Goal: Submit feedback/report problem: Submit feedback/report problem

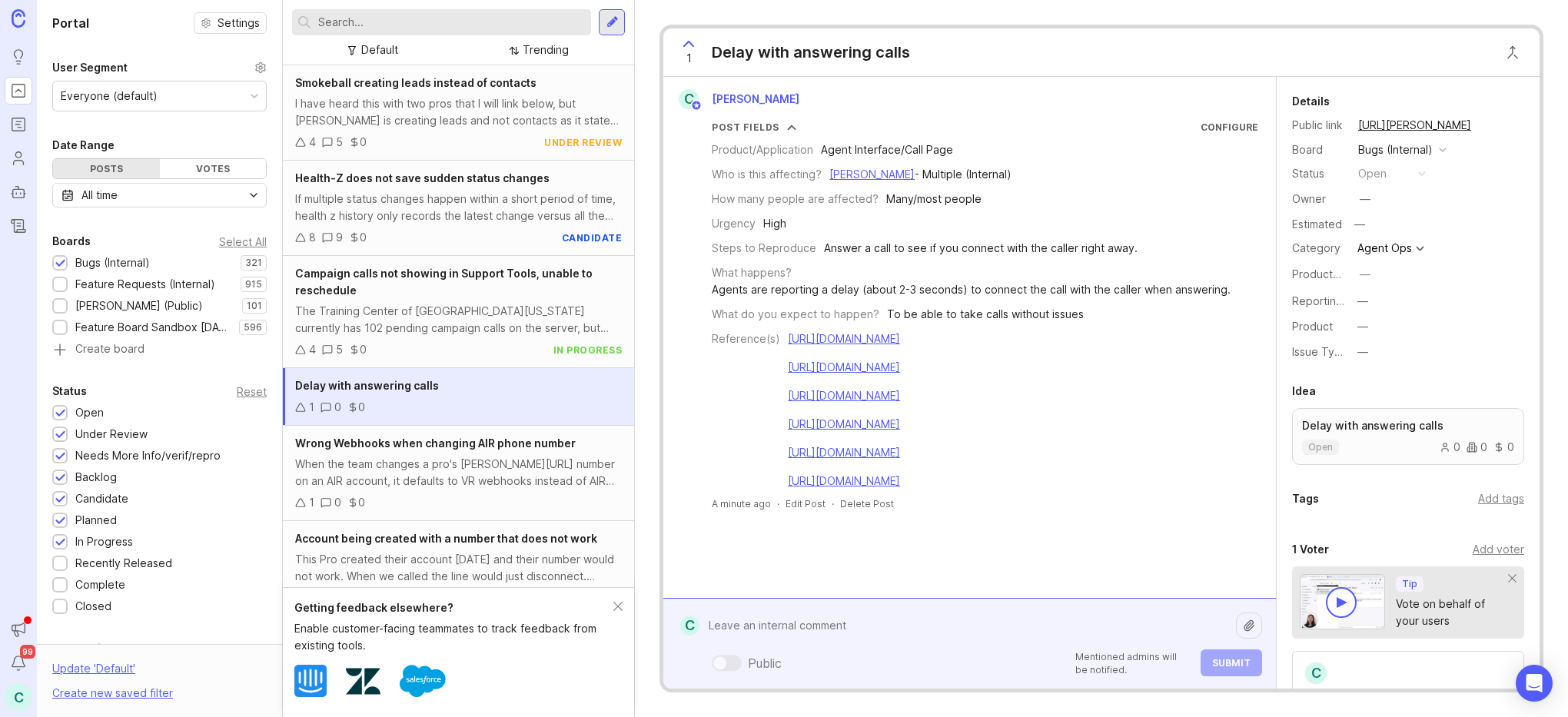
click at [899, 666] on div "Public Mentioned admins will be notified. Submit" at bounding box center [980, 644] width 563 height 65
click at [843, 650] on div "Public Mentioned admins will be notified. Submit" at bounding box center [980, 663] width 563 height 27
drag, startPoint x: 850, startPoint y: 632, endPoint x: 860, endPoint y: 612, distance: 22.4
click at [850, 630] on textarea at bounding box center [967, 626] width 536 height 30
type textarea "A"
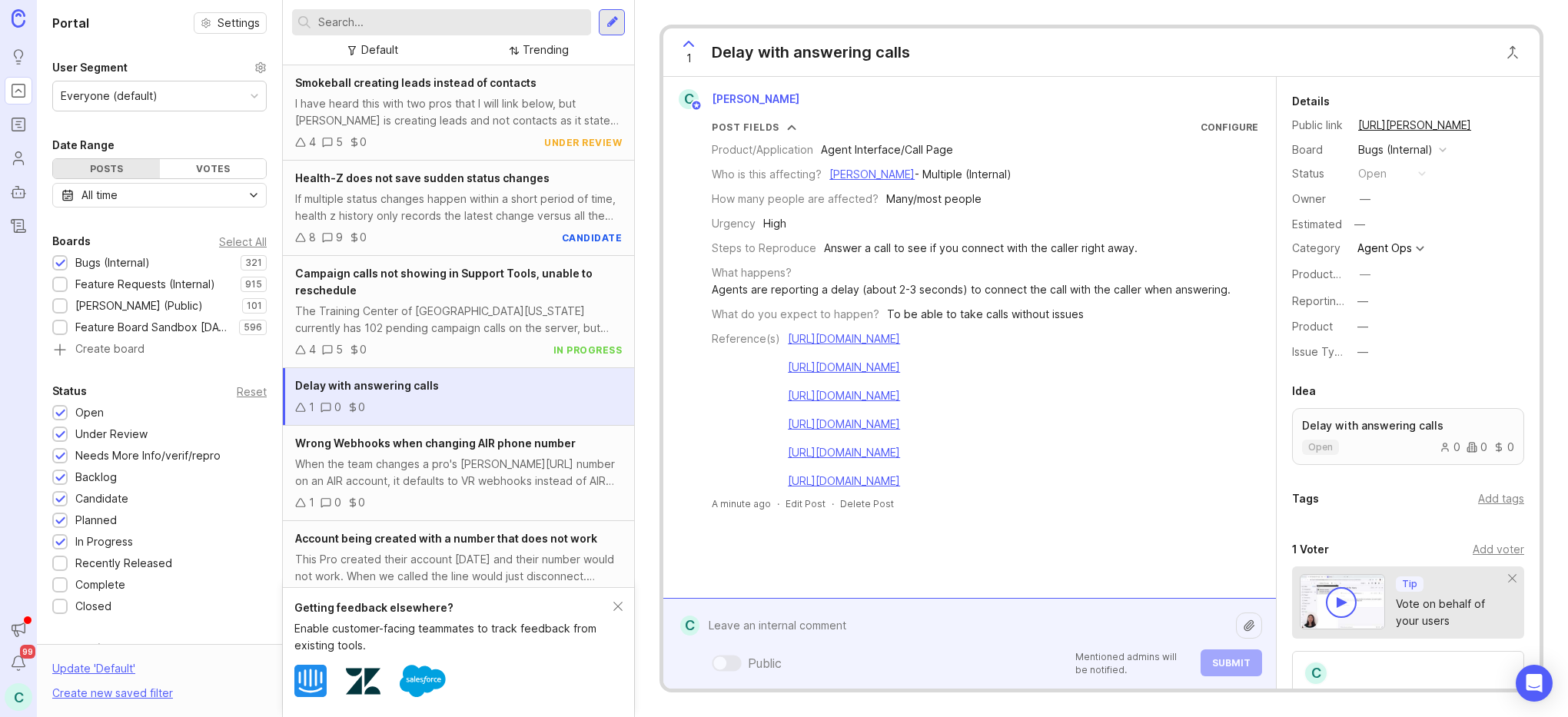
type textarea "A"
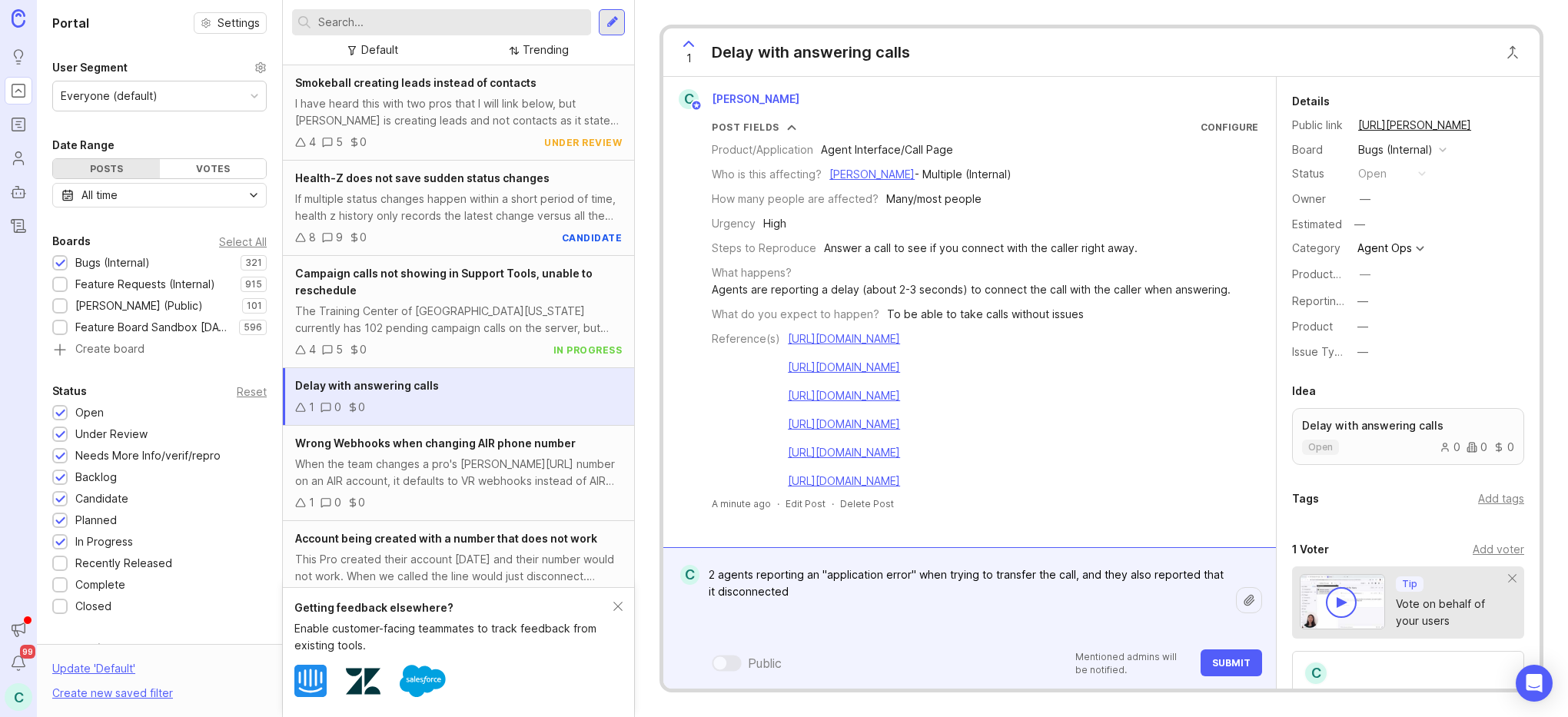
paste textarea "[URL][DOMAIN_NAME]"
click at [1091, 632] on textarea "2 agents reporting an "application error" when trying to transfer the call, and…" at bounding box center [967, 600] width 536 height 80
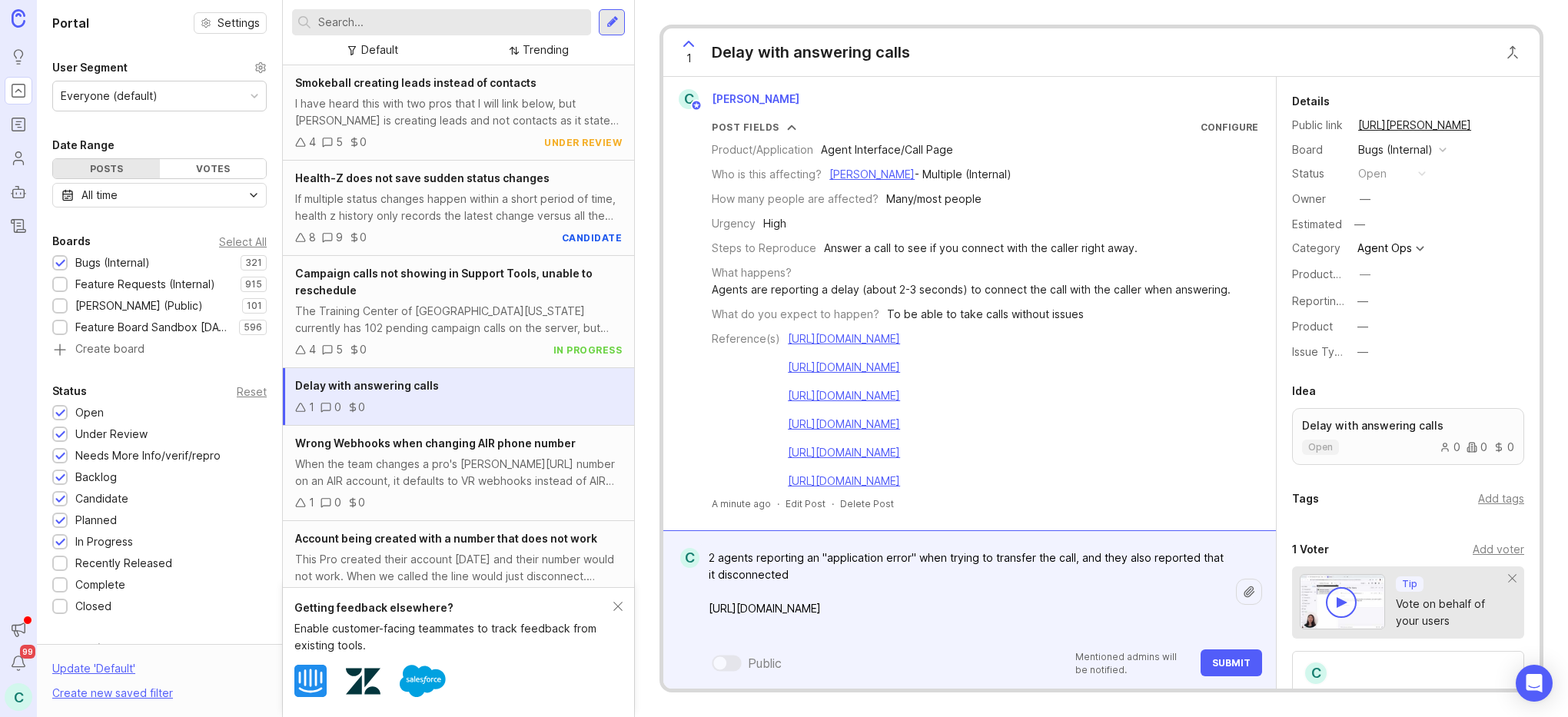
paste textarea "[URL][DOMAIN_NAME]"
type textarea "2 agents reporting an "application error" when trying to transfer the call, and…"
click at [1225, 666] on span "Submit" at bounding box center [1231, 663] width 39 height 12
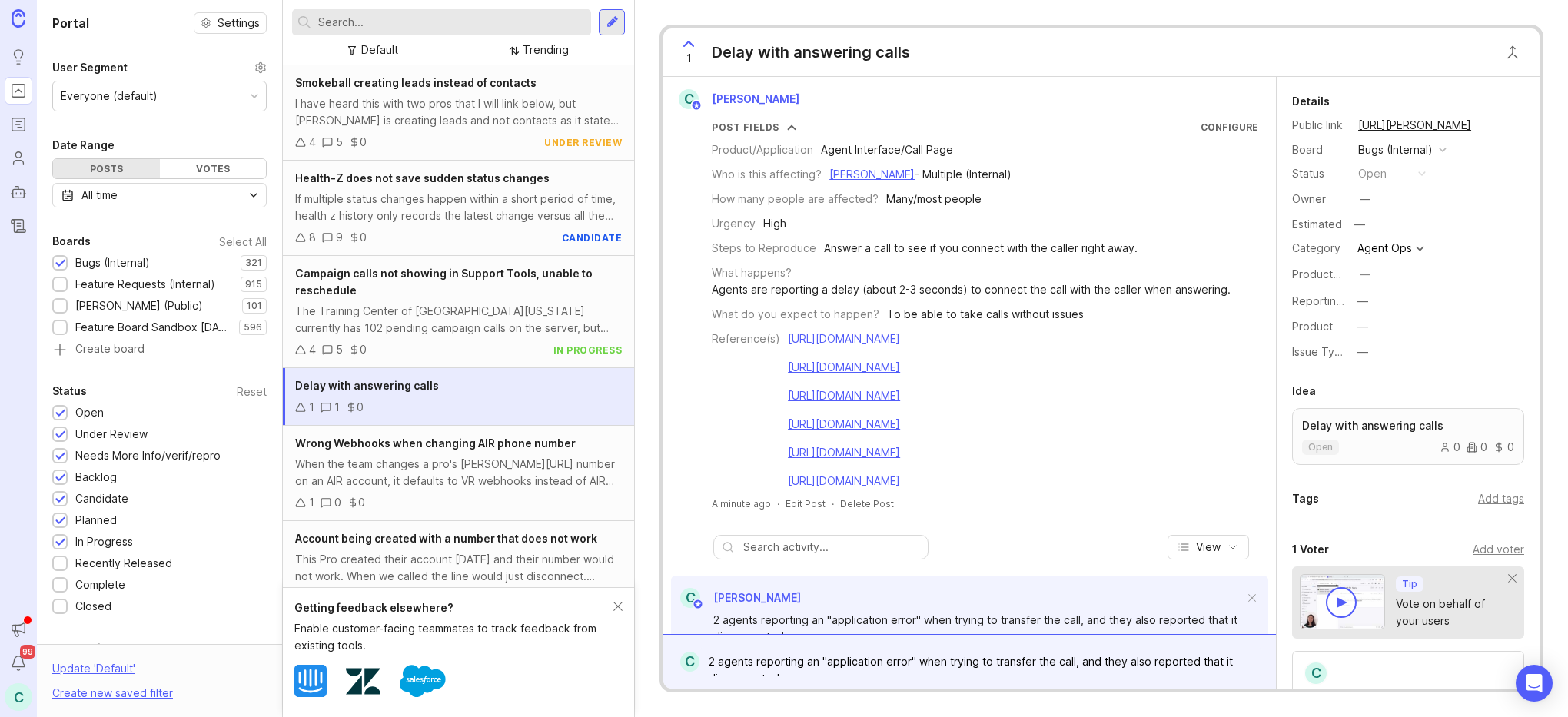
click at [755, 222] on div "Urgency High" at bounding box center [985, 224] width 547 height 17
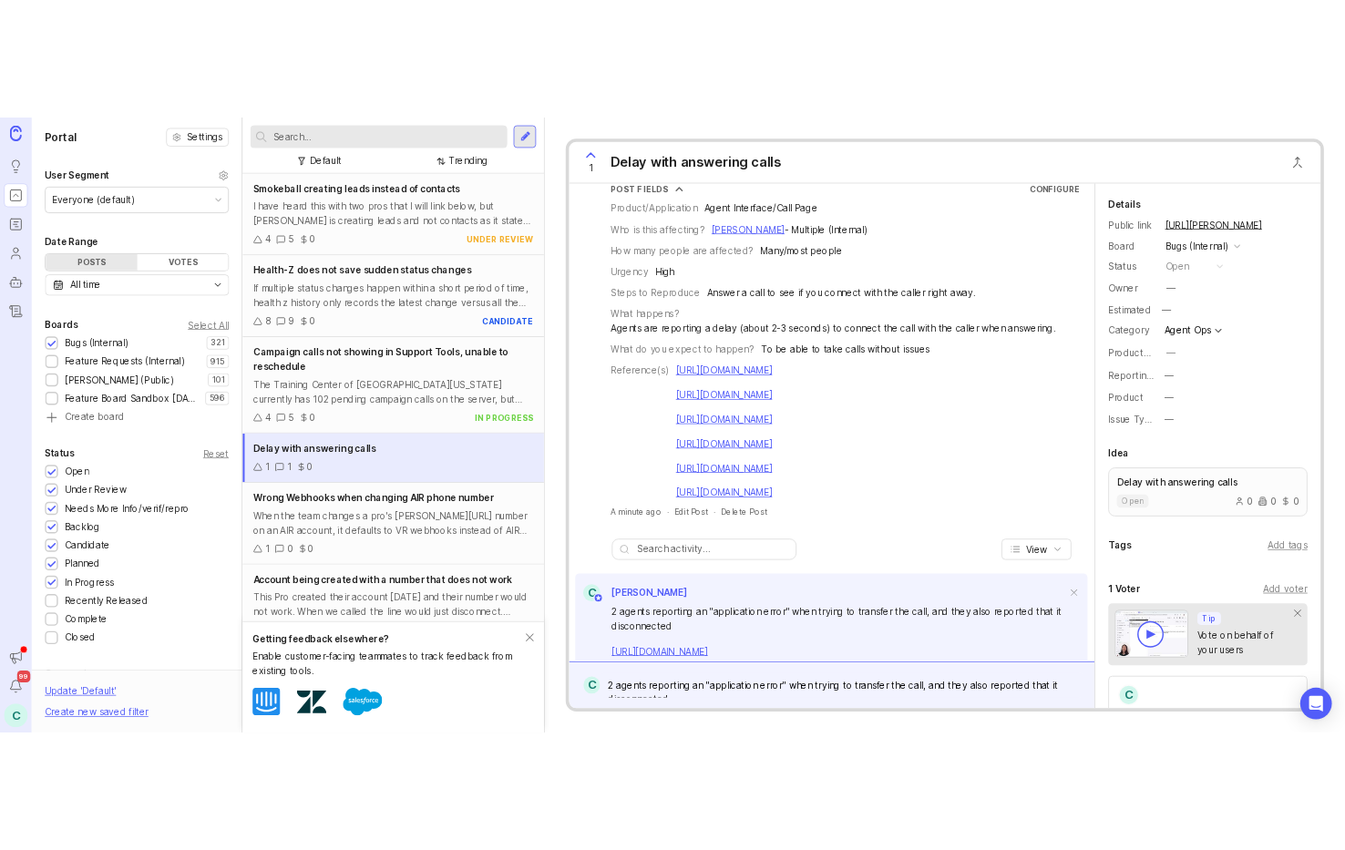
scroll to position [151, 0]
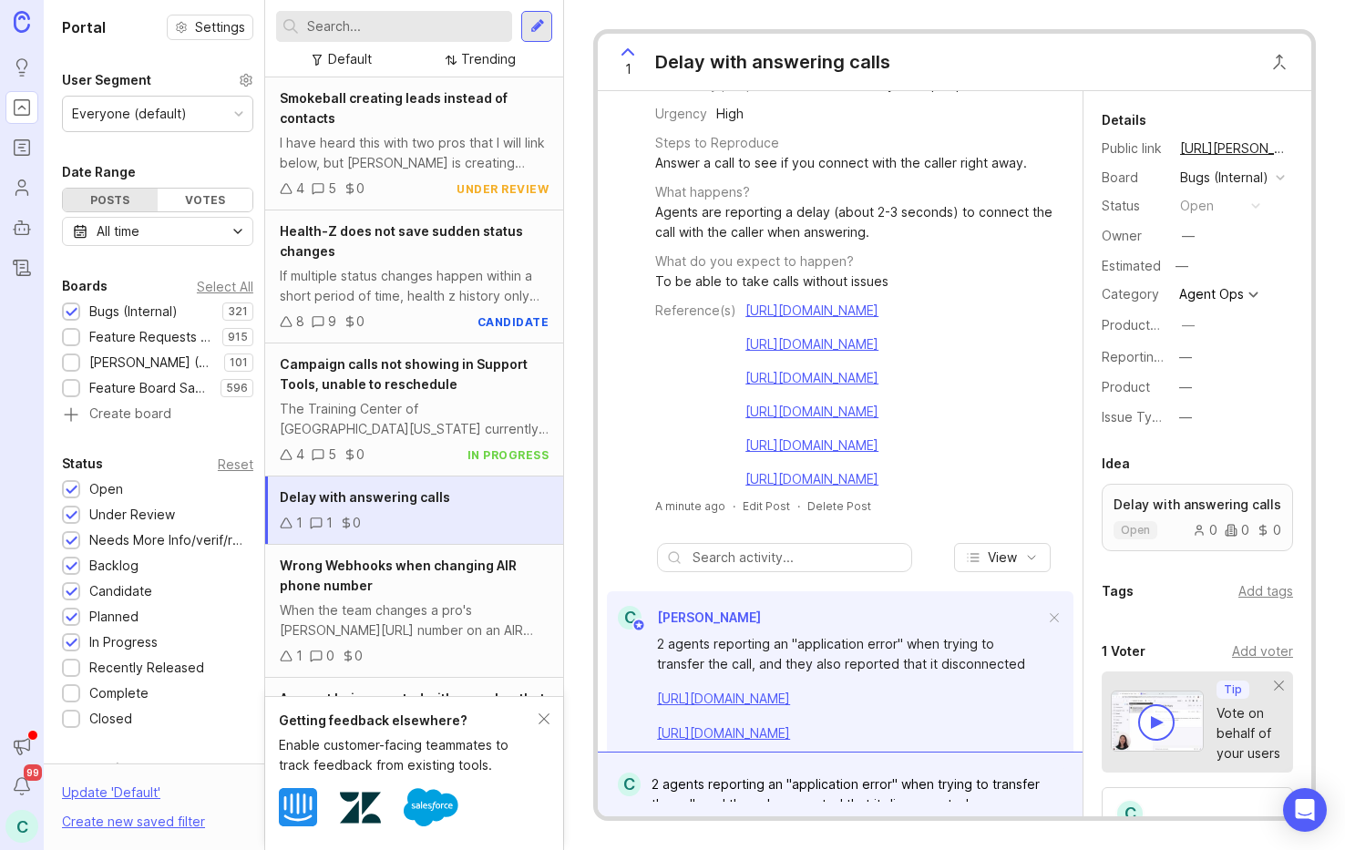
click at [797, 767] on div "2 agents reporting an "application error" when trying to transfer the call, and…" at bounding box center [854, 784] width 426 height 35
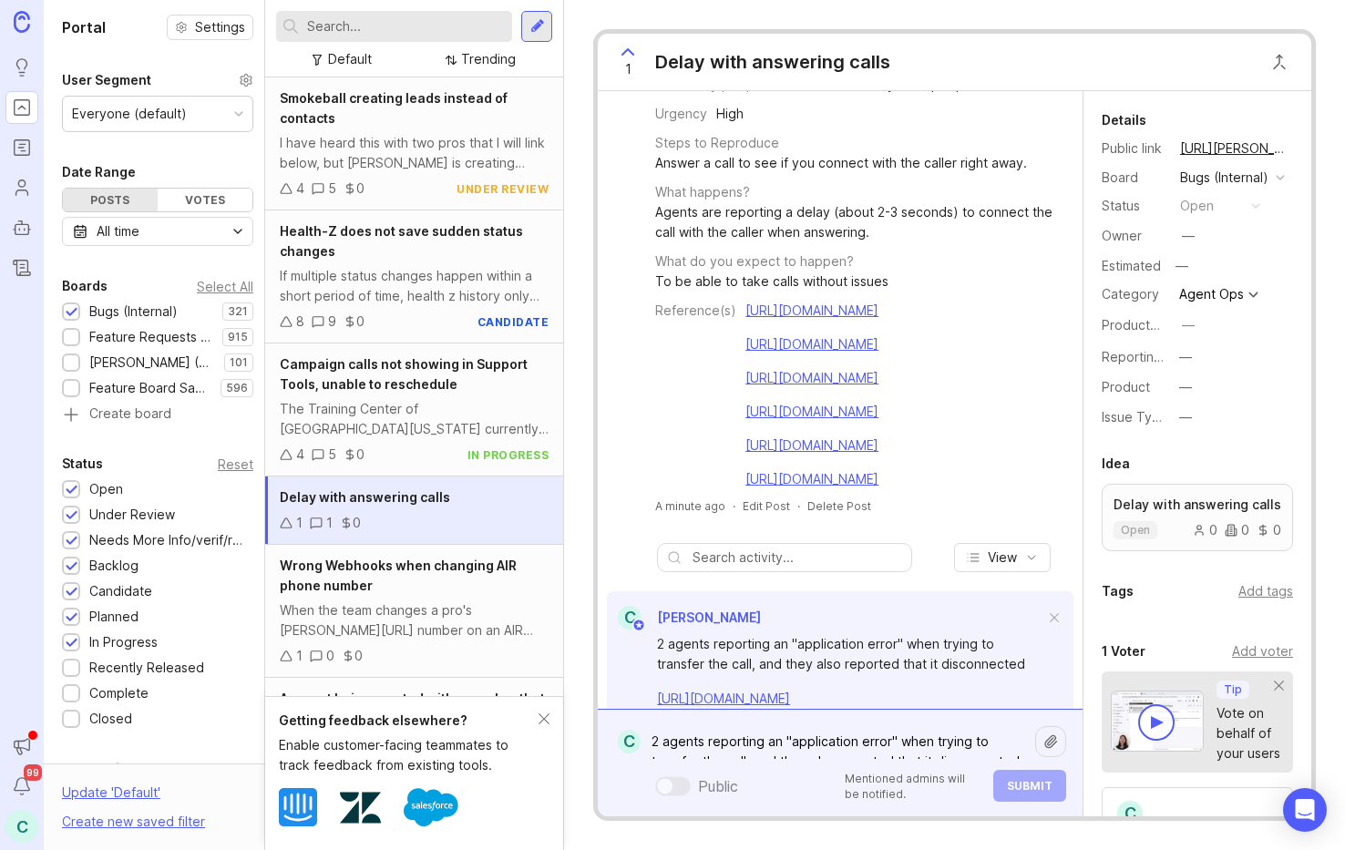
click at [796, 771] on div "Public Mentioned admins will be notified. Submit" at bounding box center [854, 786] width 426 height 32
click at [793, 743] on textarea "2 agents reporting an "application error" when trying to transfer the call, and…" at bounding box center [838, 742] width 395 height 35
type textarea "w"
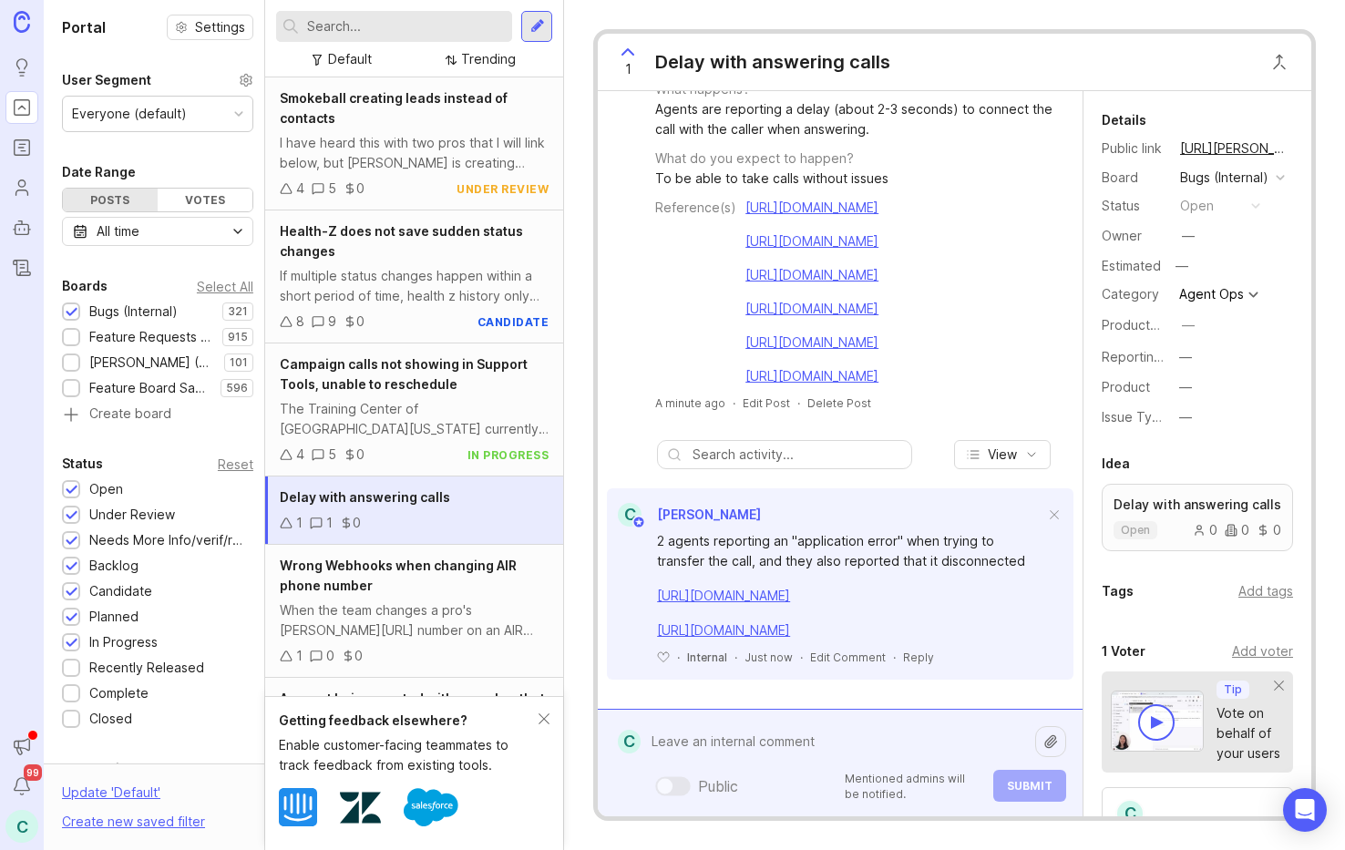
scroll to position [435, 0]
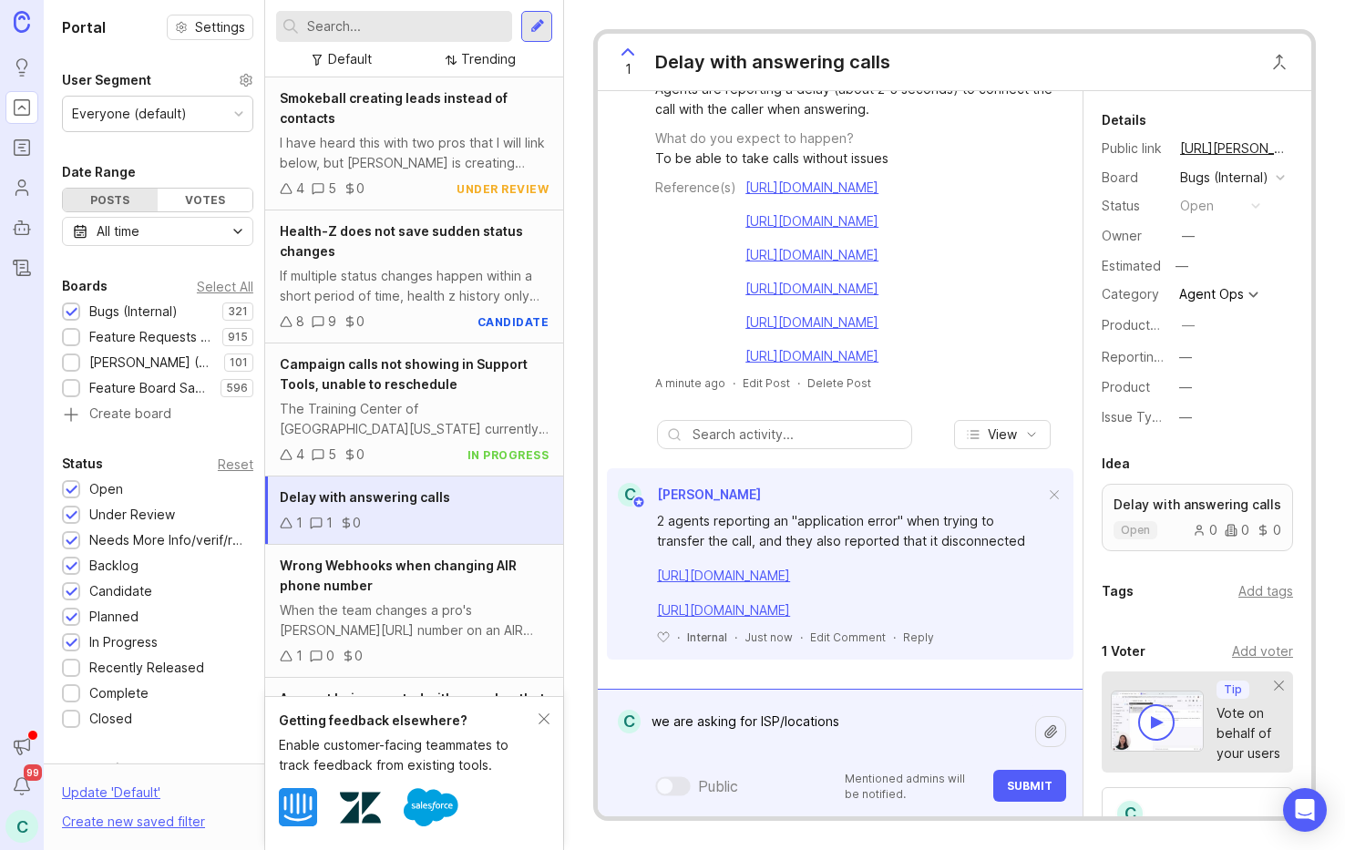
type textarea "we are asking for ISP/locations"
click at [989, 776] on div "Mentioned admins will be notified. Submit" at bounding box center [950, 786] width 232 height 32
click at [997, 775] on button "Submit" at bounding box center [1030, 786] width 73 height 32
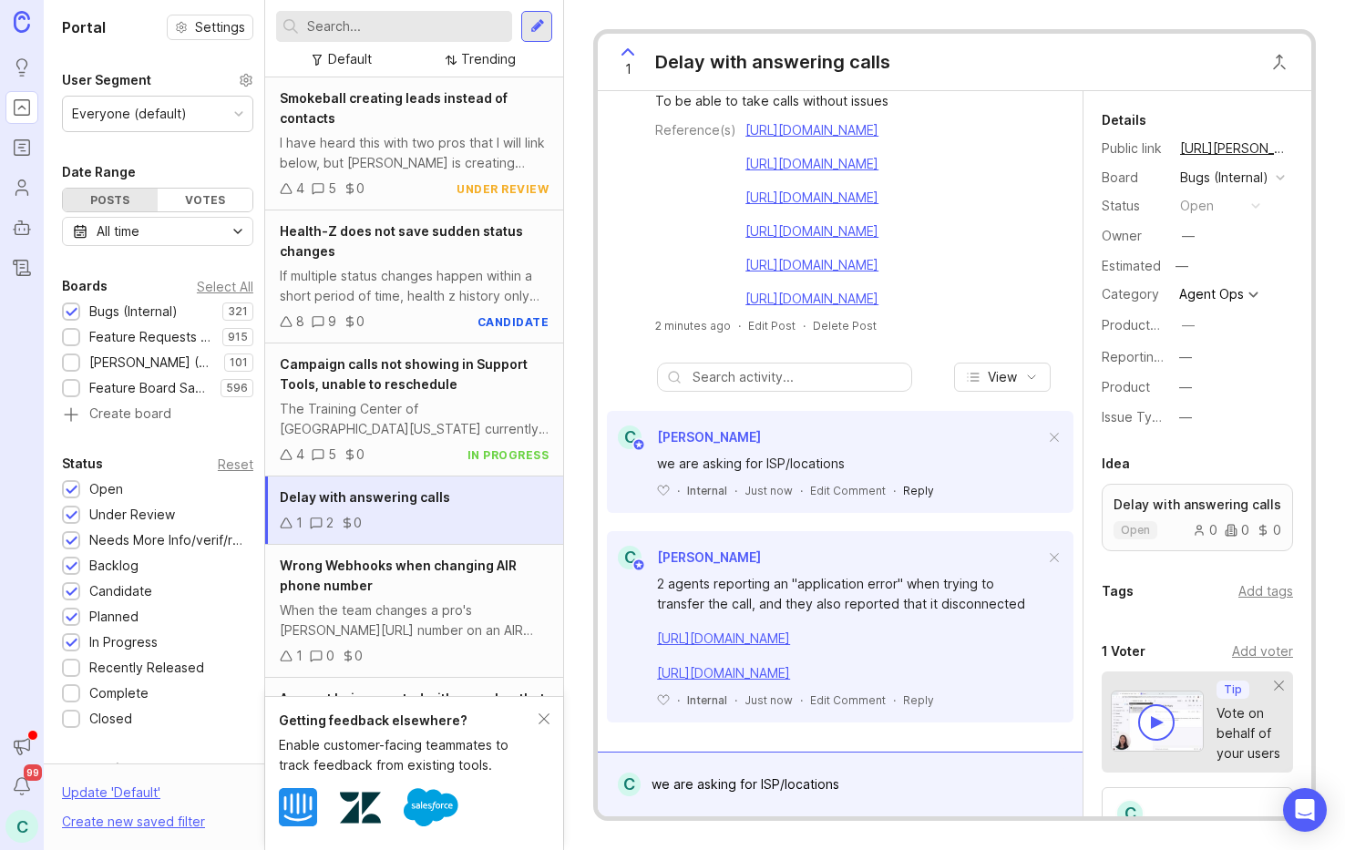
scroll to position [512, 0]
click at [827, 786] on div "we are asking for ISP/locations" at bounding box center [854, 784] width 426 height 35
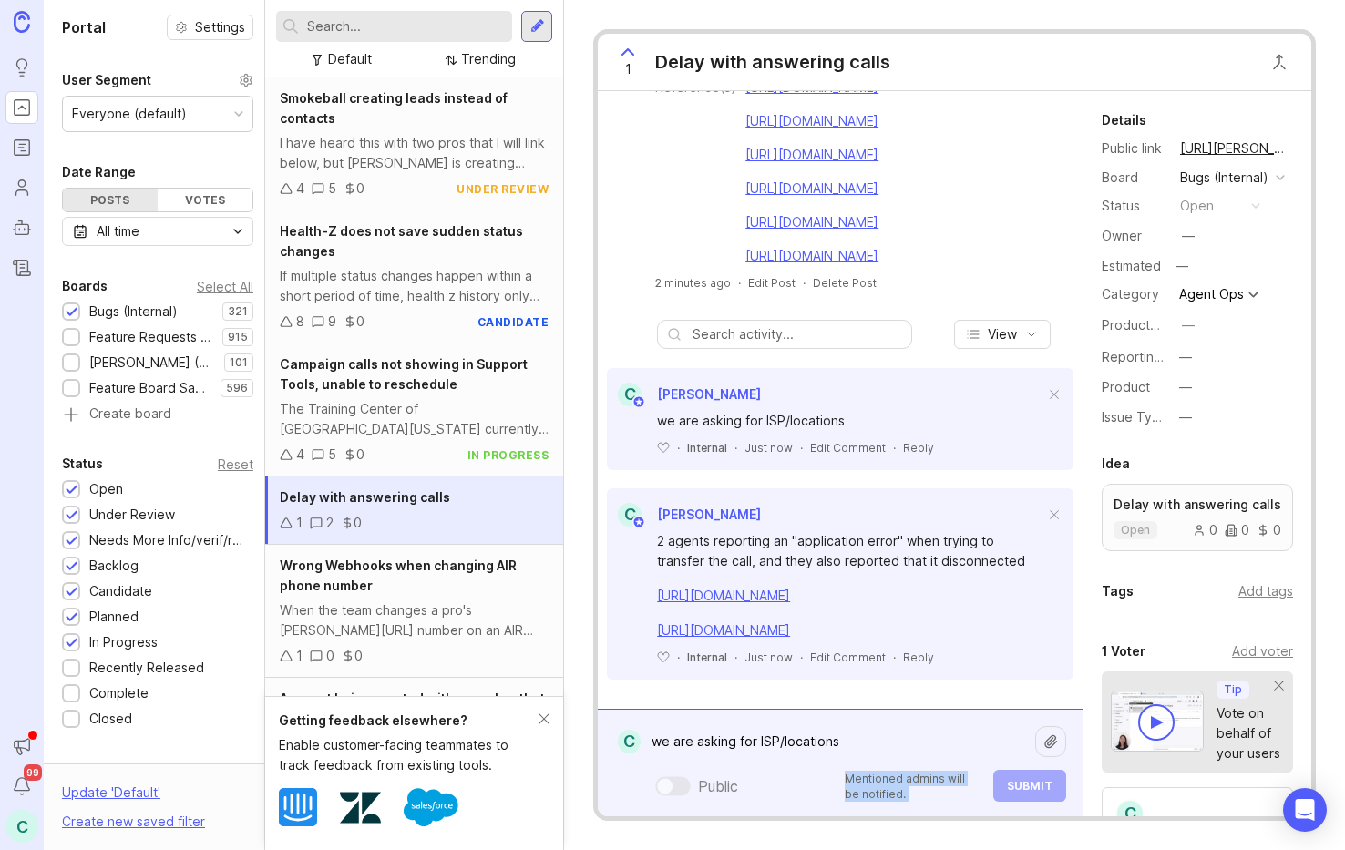
click at [827, 786] on div "Public Mentioned admins will be notified. Submit" at bounding box center [854, 786] width 426 height 32
click at [699, 753] on textarea "we are asking for ISP/locations" at bounding box center [838, 742] width 395 height 35
click at [700, 752] on textarea "we are asking for ISP/locations" at bounding box center [838, 742] width 395 height 35
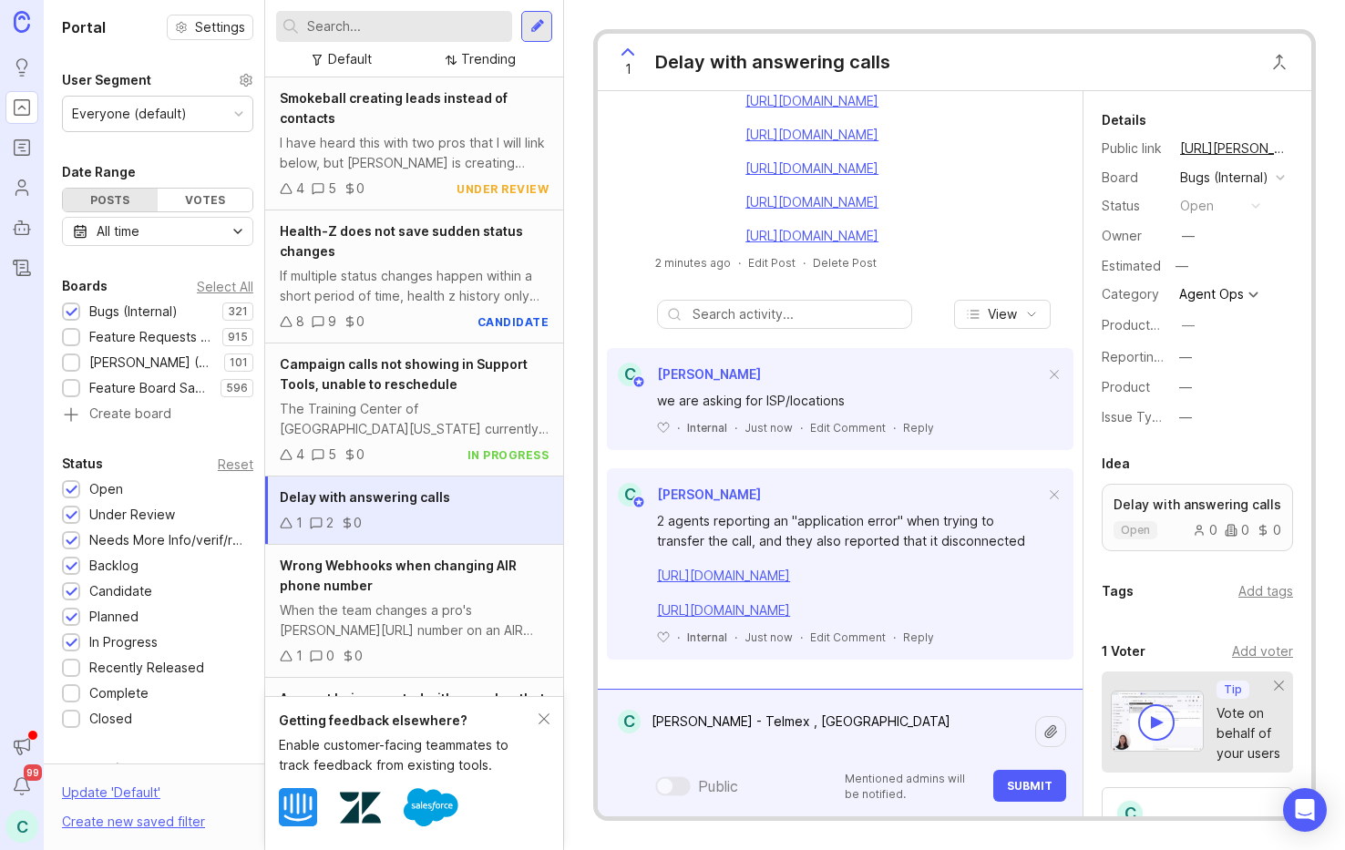
click at [896, 722] on textarea "[PERSON_NAME] - Telmex , [GEOGRAPHIC_DATA]" at bounding box center [838, 732] width 395 height 55
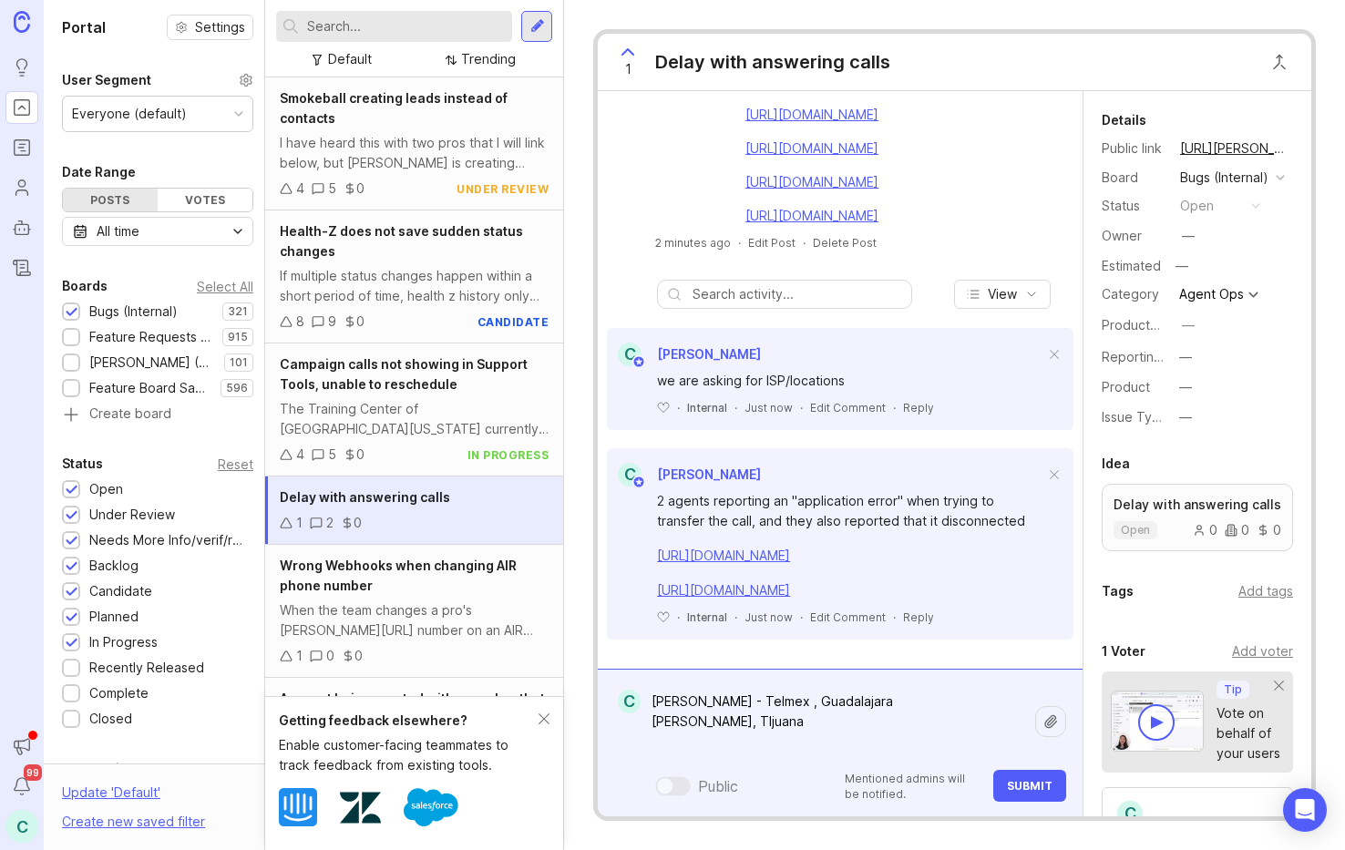
click at [870, 709] on textarea "Lizbeth H - Telmex , Guadalajara Maximiliano M - Izzy, TIjuana" at bounding box center [838, 722] width 395 height 75
click at [870, 719] on textarea "Lizbeth H - Telmex , Guadalajara Maximiliano M - Izzy, TIjuana" at bounding box center [838, 722] width 395 height 75
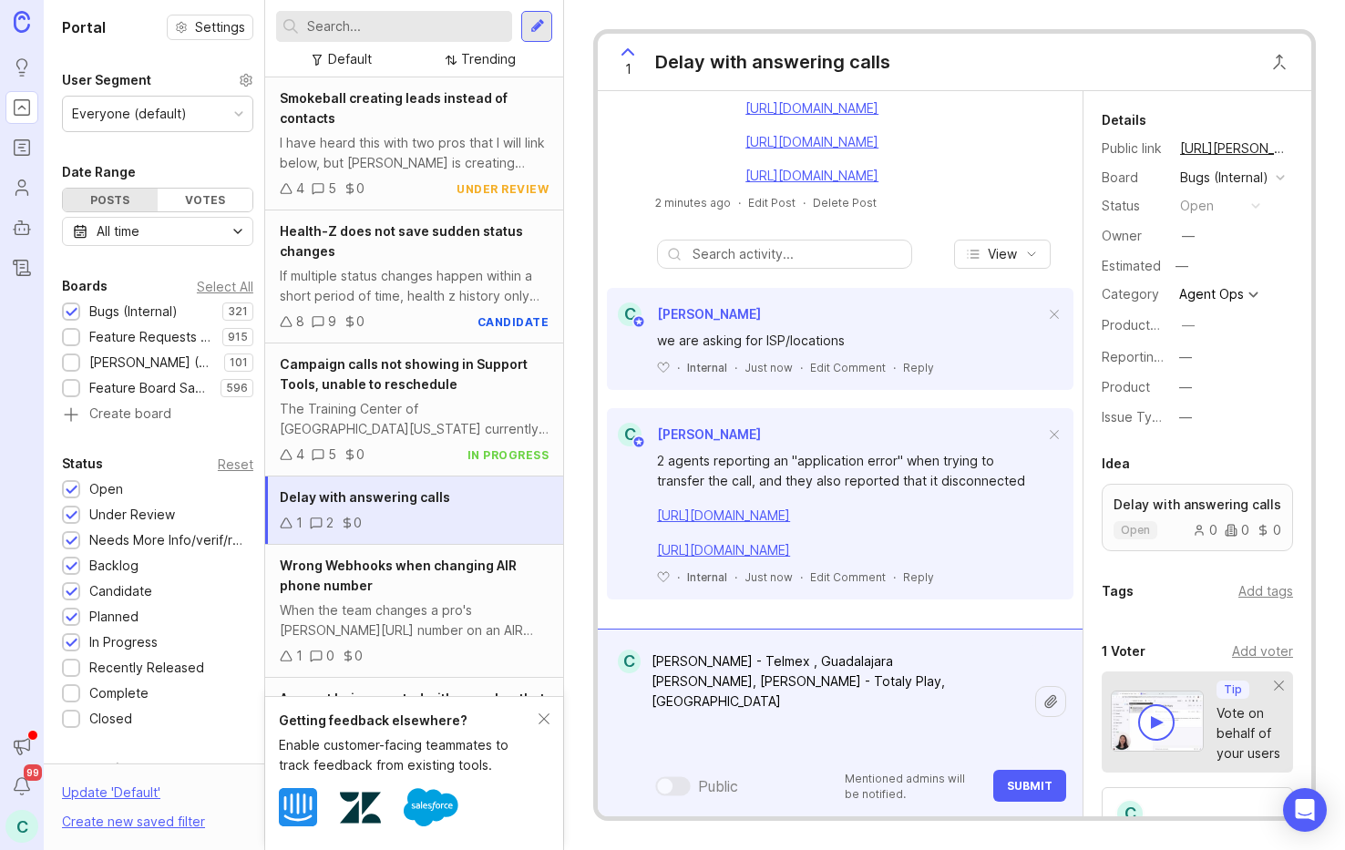
click at [694, 723] on textarea "Lizbeth H - Telmex , Guadalajara Maximiliano M - Izzy, TIjuana Veronica J - Tot…" at bounding box center [838, 701] width 395 height 115
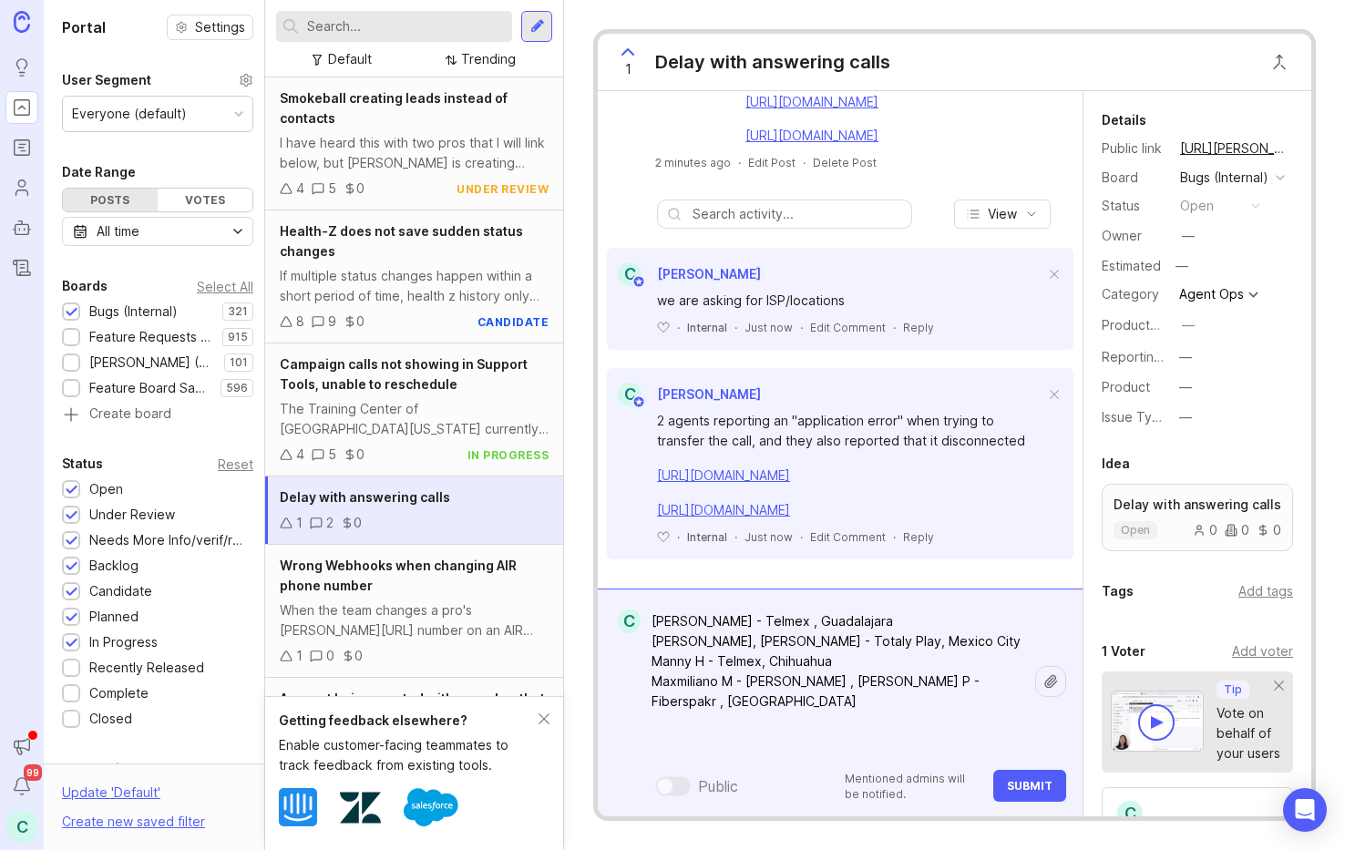
type textarea "Lizbeth H - Telmex , Guadalajara Maximiliano M - Izzy, TIjuana Veronica J - Tot…"
drag, startPoint x: 839, startPoint y: 723, endPoint x: 807, endPoint y: 708, distance: 35.9
click at [806, 708] on textarea "Lizbeth H - Telmex , Guadalajara Maximiliano M - Izzy, TIjuana Veronica J - Tot…" at bounding box center [838, 681] width 395 height 155
click at [1063, 793] on button "Submit" at bounding box center [1030, 786] width 73 height 32
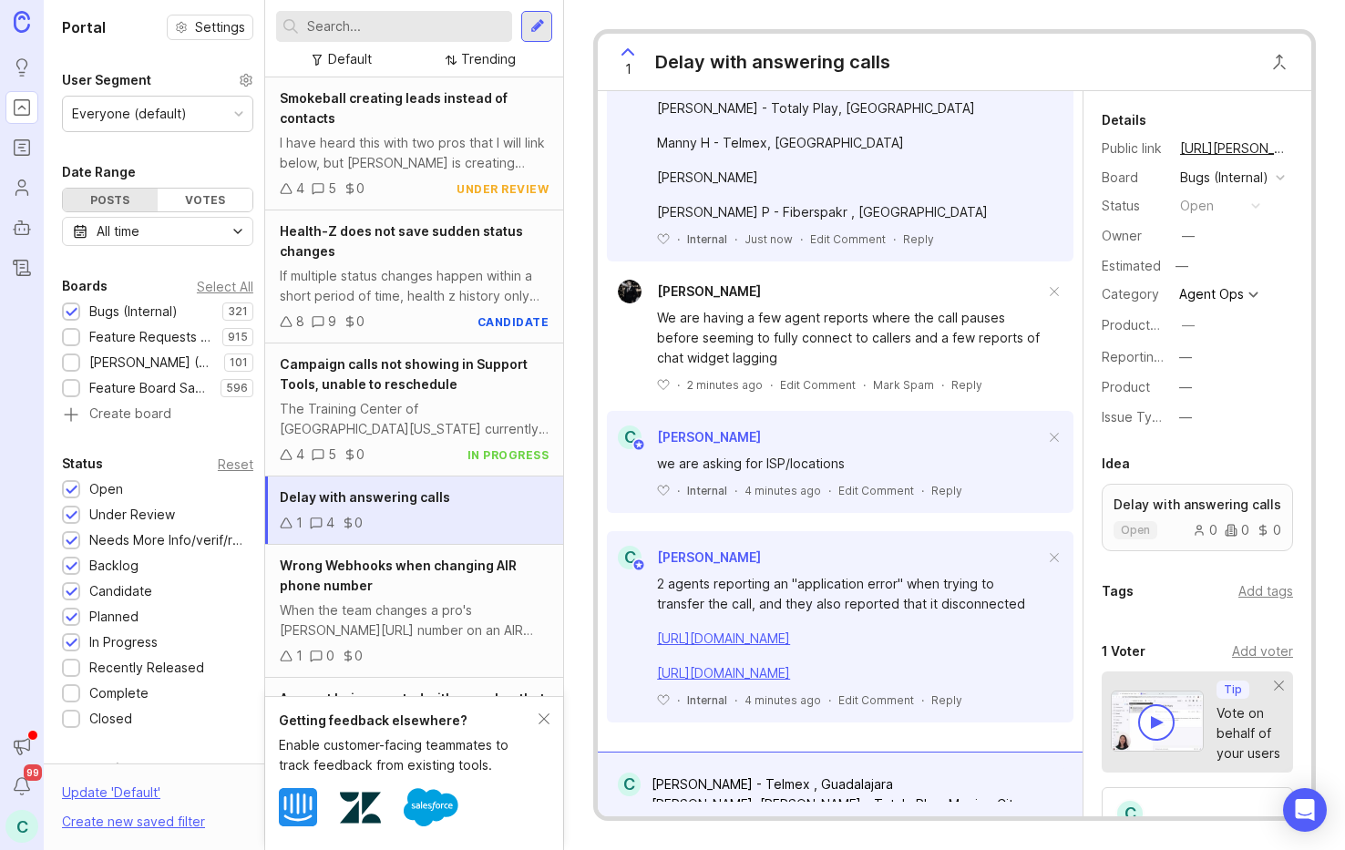
scroll to position [682, 0]
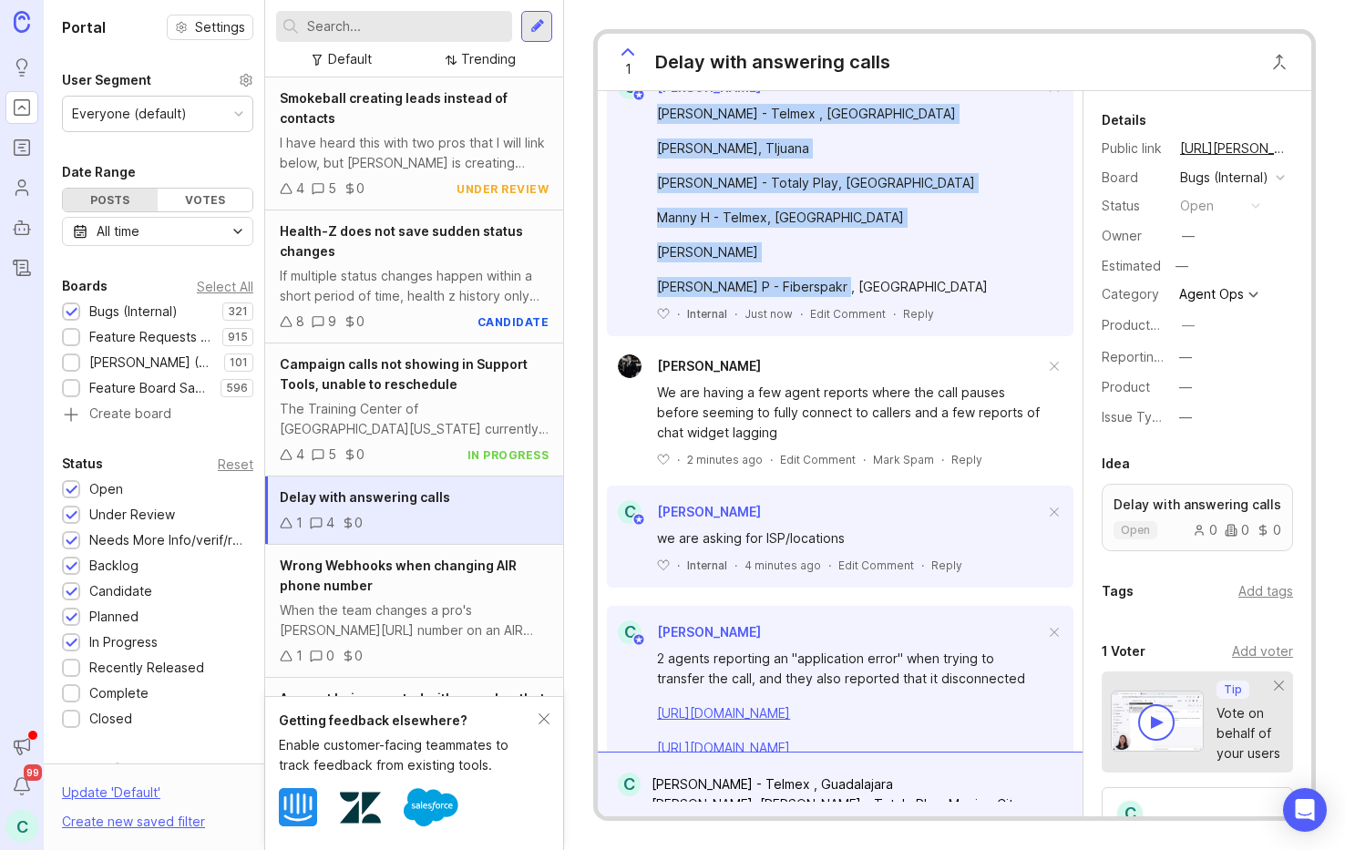
drag, startPoint x: 716, startPoint y: 271, endPoint x: 872, endPoint y: 418, distance: 214.7
click at [872, 297] on div "Lizbeth H - Telmex , Guadalajara Maximiliano M - Izzy, TIjuana Veronica J - Tot…" at bounding box center [850, 200] width 387 height 193
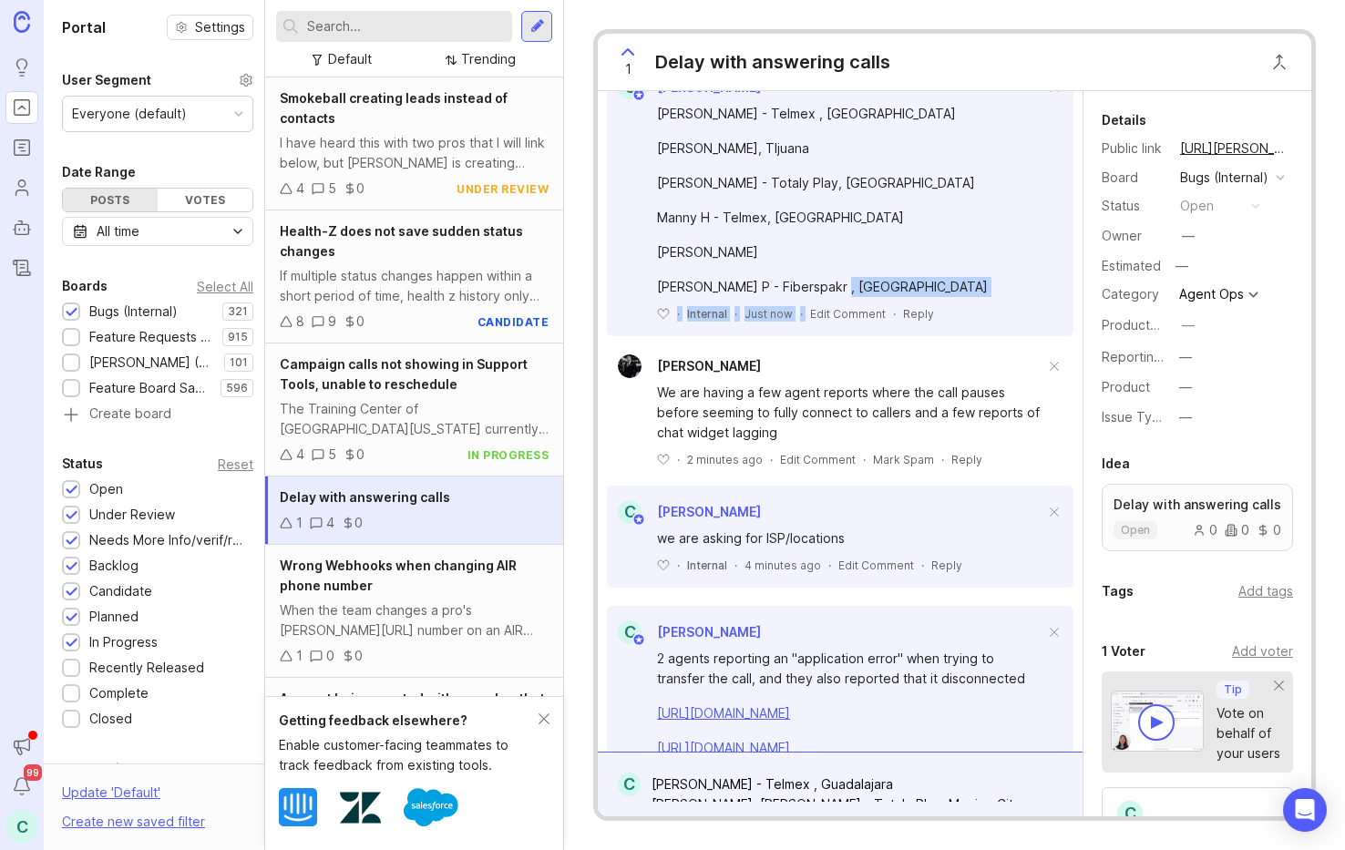
drag, startPoint x: 872, startPoint y: 418, endPoint x: 872, endPoint y: 443, distance: 24.6
click at [872, 322] on div "Lizbeth H - Telmex , Guadalajara Maximiliano M - Izzy, TIjuana Veronica J - Tot…" at bounding box center [840, 210] width 467 height 222
copy div "﻿ · Internal · Just now ·"
click at [834, 297] on div "[PERSON_NAME] P - Fiberspakr , [GEOGRAPHIC_DATA]" at bounding box center [850, 287] width 387 height 20
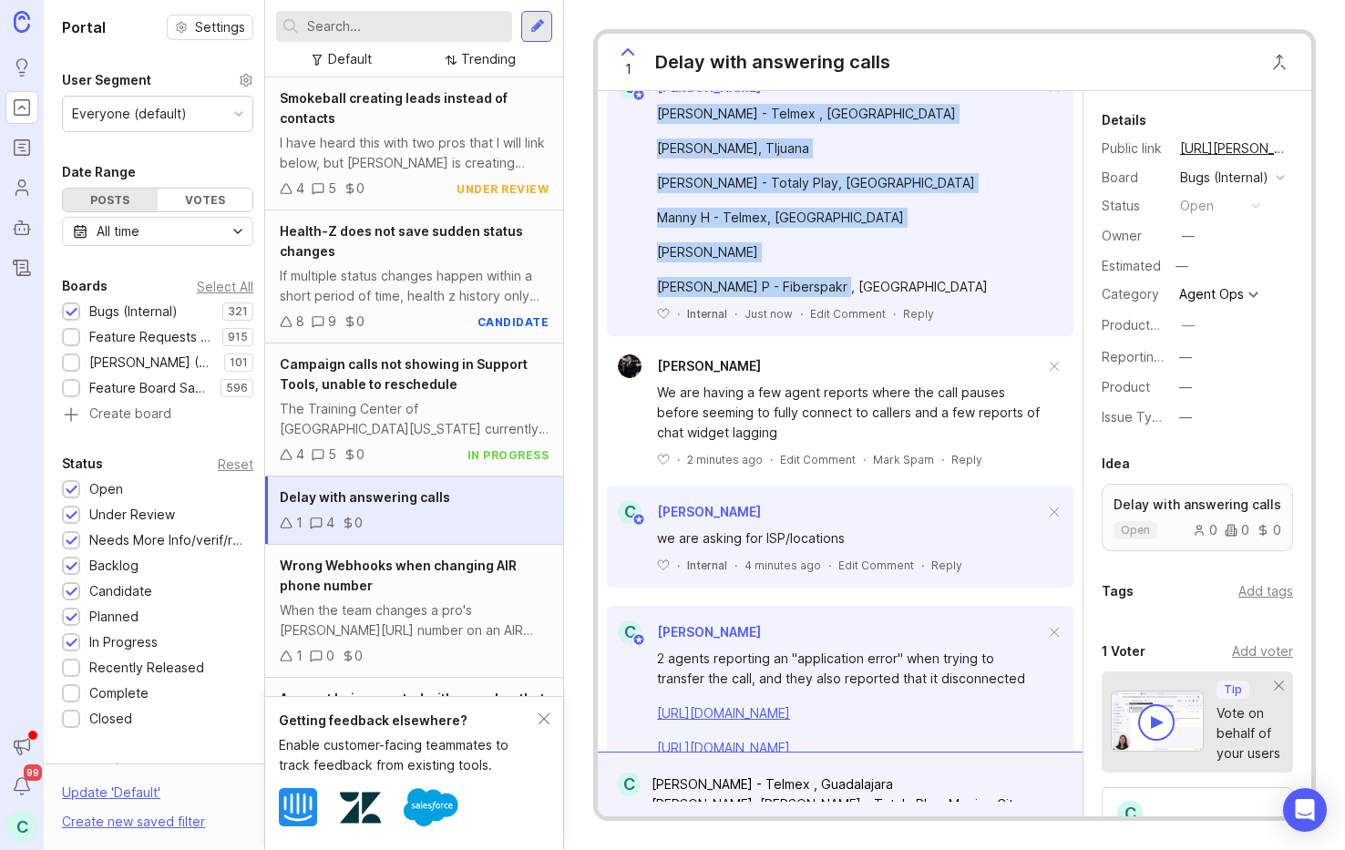
drag, startPoint x: 834, startPoint y: 436, endPoint x: 650, endPoint y: 257, distance: 256.6
click at [650, 257] on div "Lizbeth H - Telmex , Guadalajara Maximiliano M - Izzy, TIjuana Veronica J - Tot…" at bounding box center [840, 210] width 467 height 222
copy div "Lizbeth H - Telmex , Guadalajara Maximiliano M - Izzy, TIjuana Veronica J - Tot…"
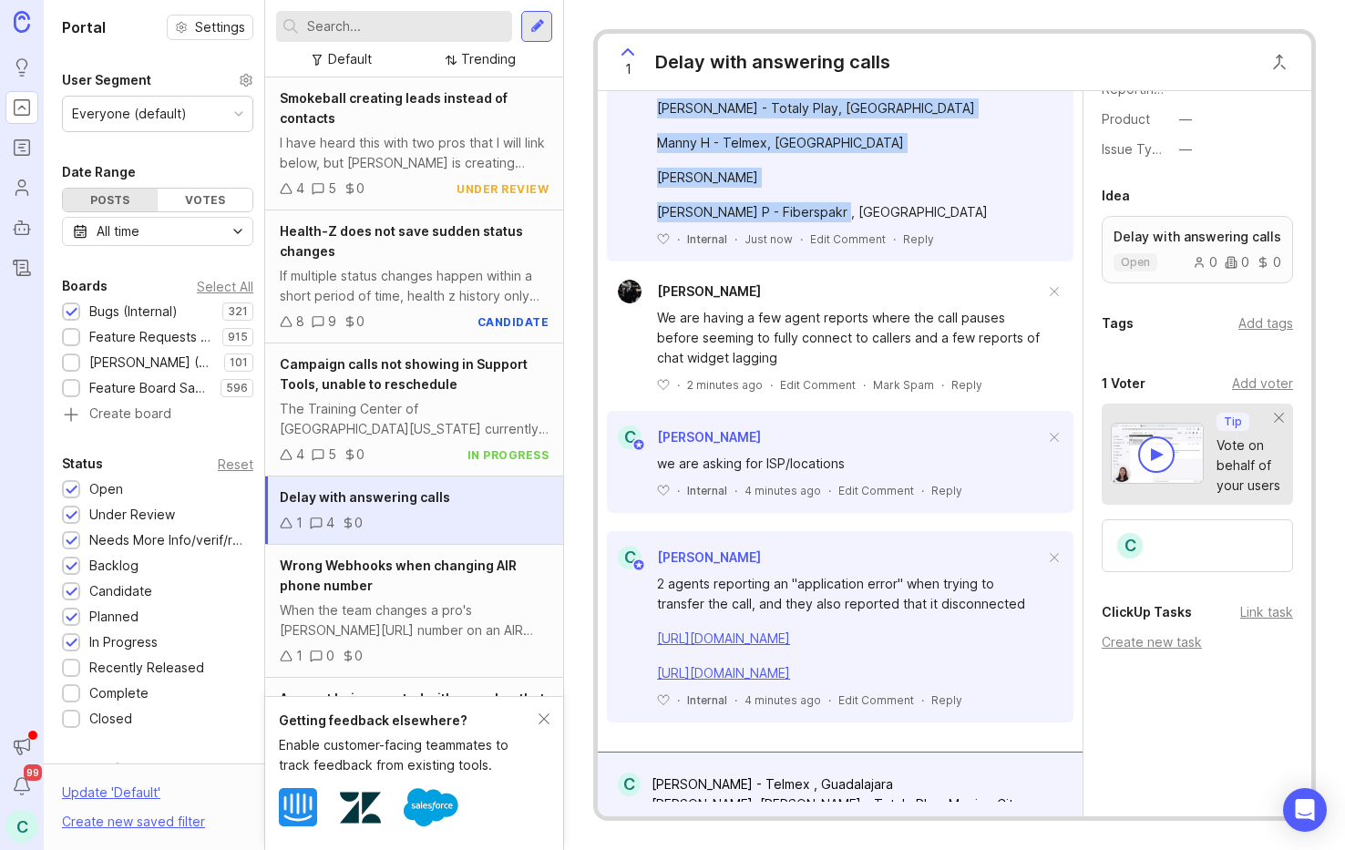
scroll to position [938, 0]
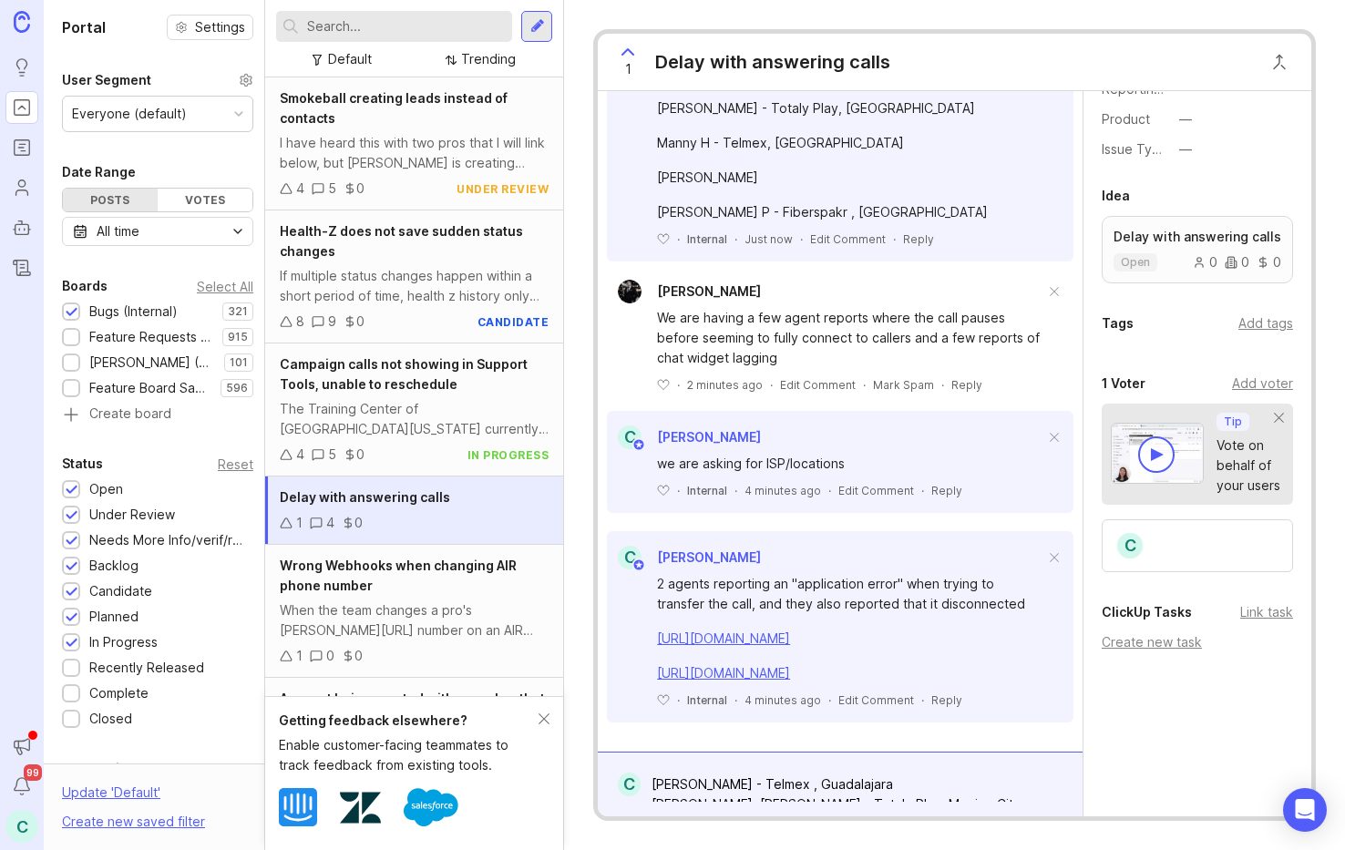
click at [802, 798] on div "Lizbeth H - Telmex , Guadalajara Maximiliano M - Izzy, TIjuana Veronica J - Tot…" at bounding box center [854, 784] width 426 height 35
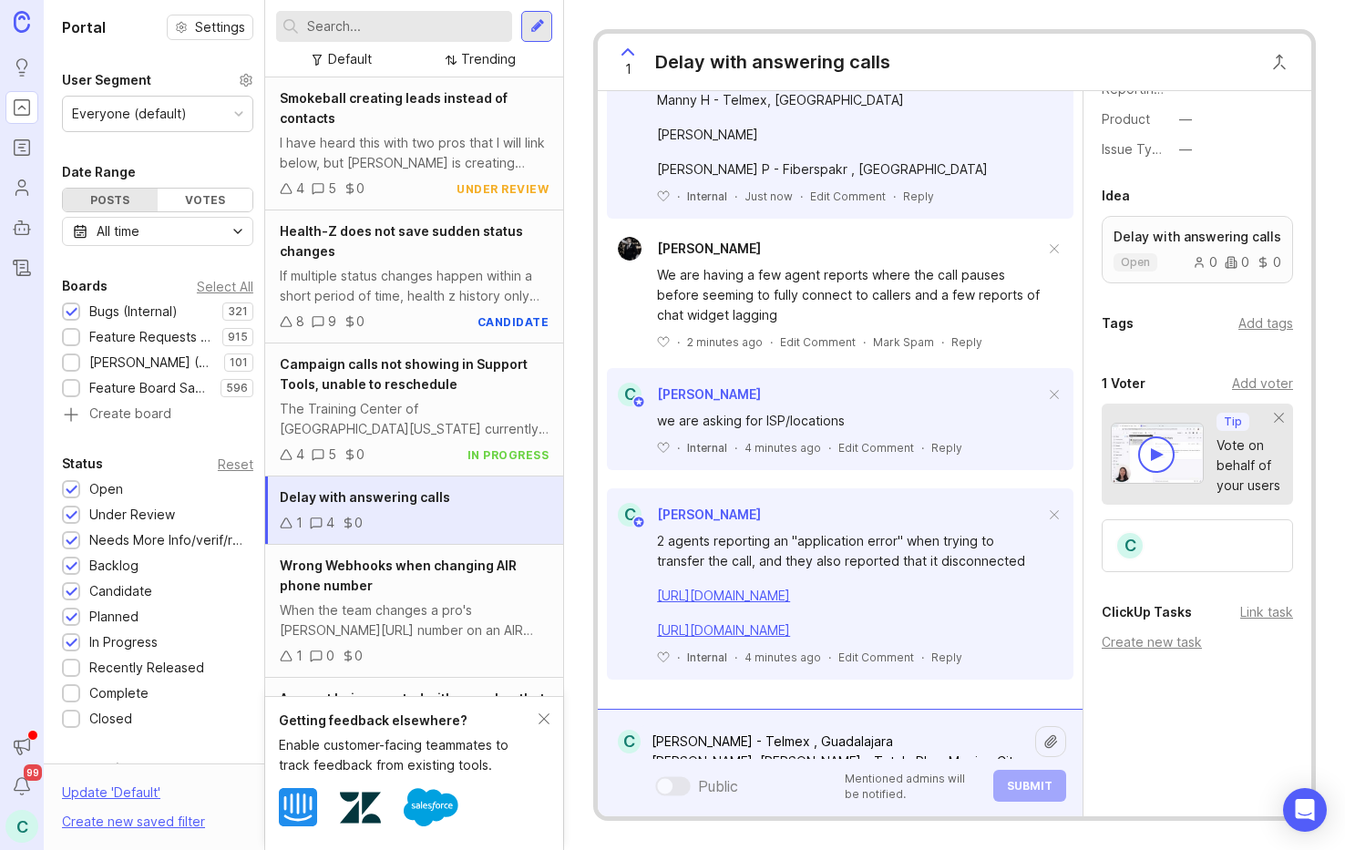
click at [806, 795] on div "Public Mentioned admins will be notified. Submit" at bounding box center [854, 786] width 426 height 32
click at [818, 747] on textarea "Lizbeth H - Telmex , Guadalajara Maximiliano M - Izzy, TIjuana Veronica J - Tot…" at bounding box center [838, 742] width 395 height 35
paste textarea "[GEOGRAPHIC_DATA], [GEOGRAPHIC_DATA], Xfinity/Comcast"
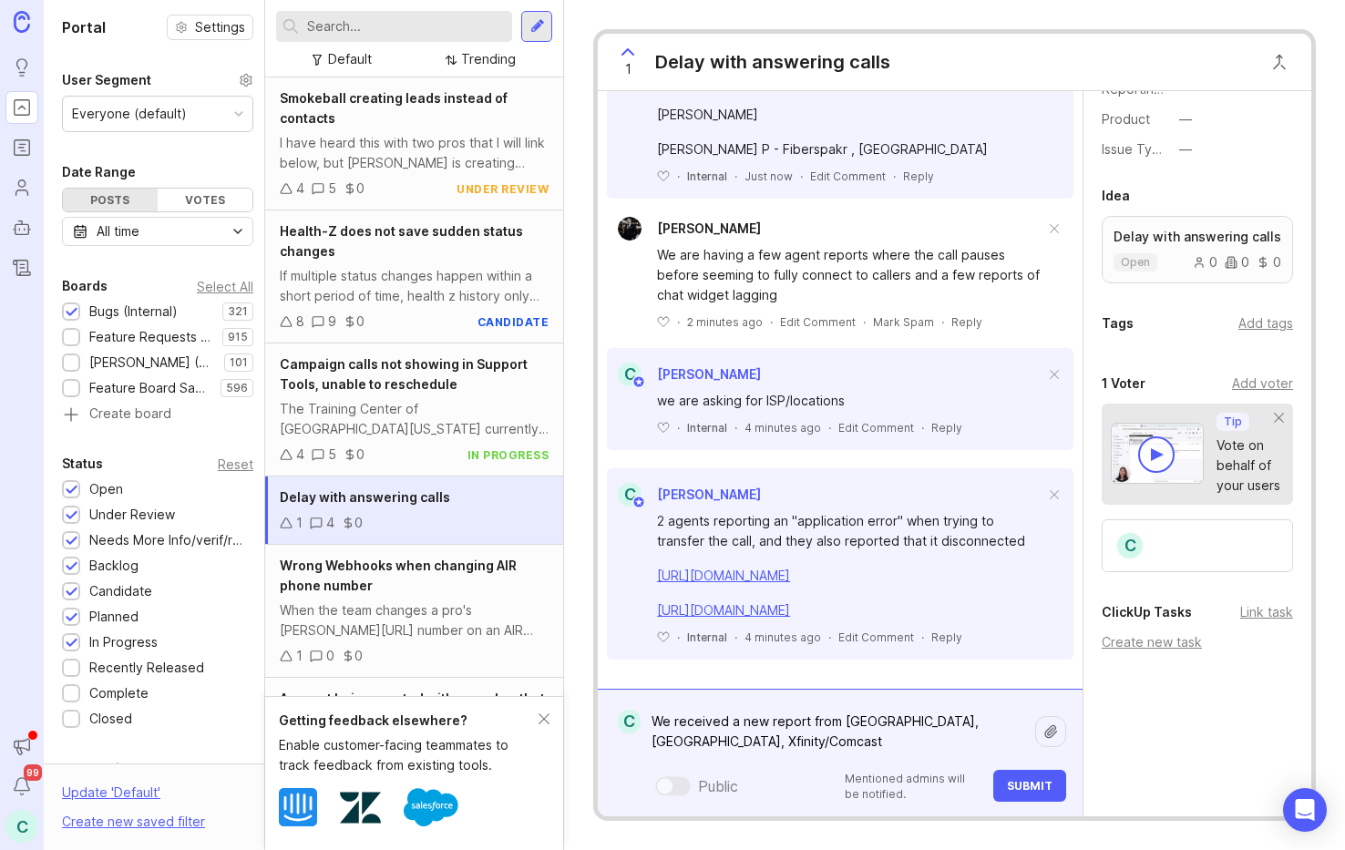
click at [844, 715] on textarea "We received a new report from Savannah, GA, Xfinity/Comcast" at bounding box center [838, 732] width 395 height 55
type textarea "We received a new report from Raquel R : Savannah, GA, Xfinity/Comcast"
click at [1026, 792] on span "Submit" at bounding box center [1030, 786] width 46 height 14
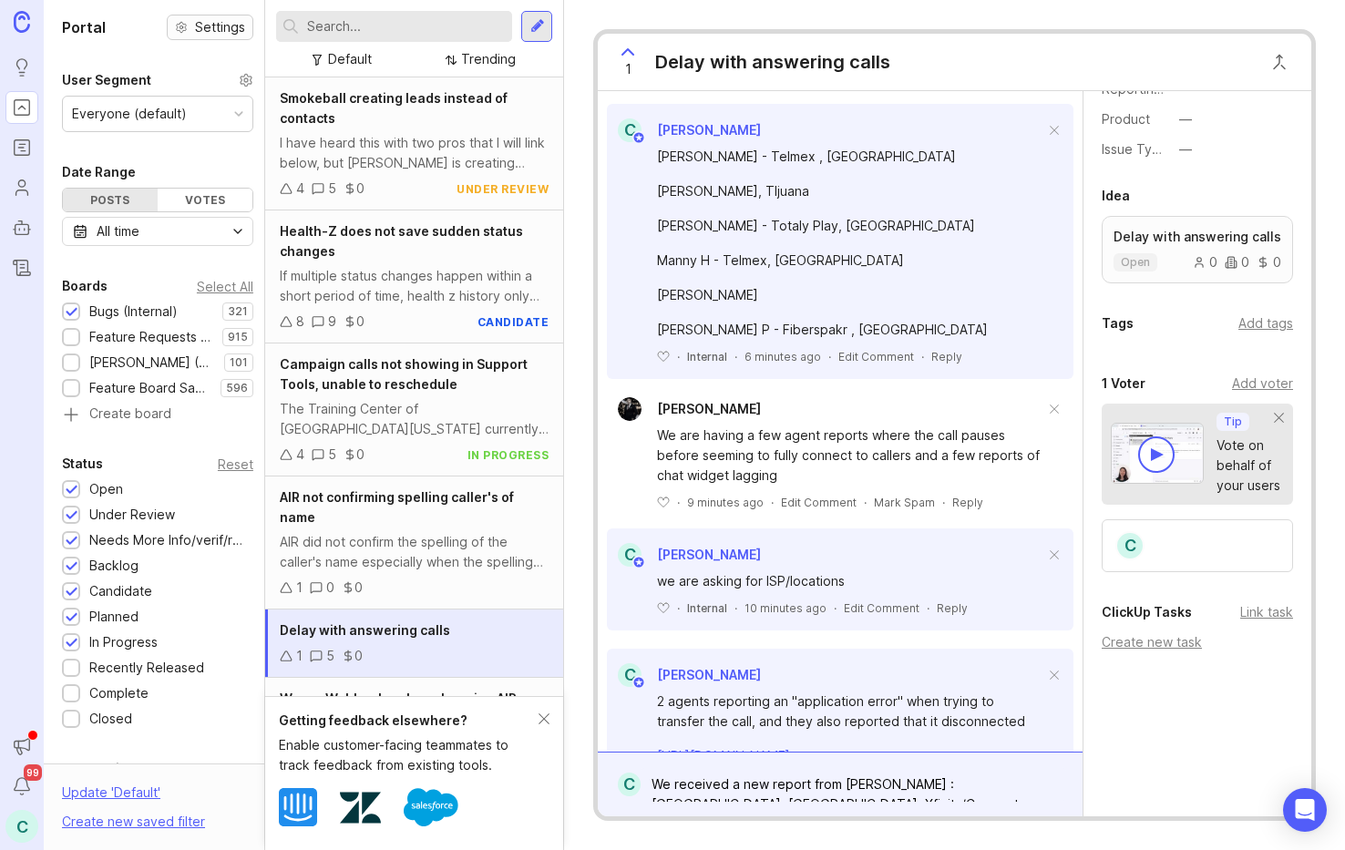
scroll to position [1092, 0]
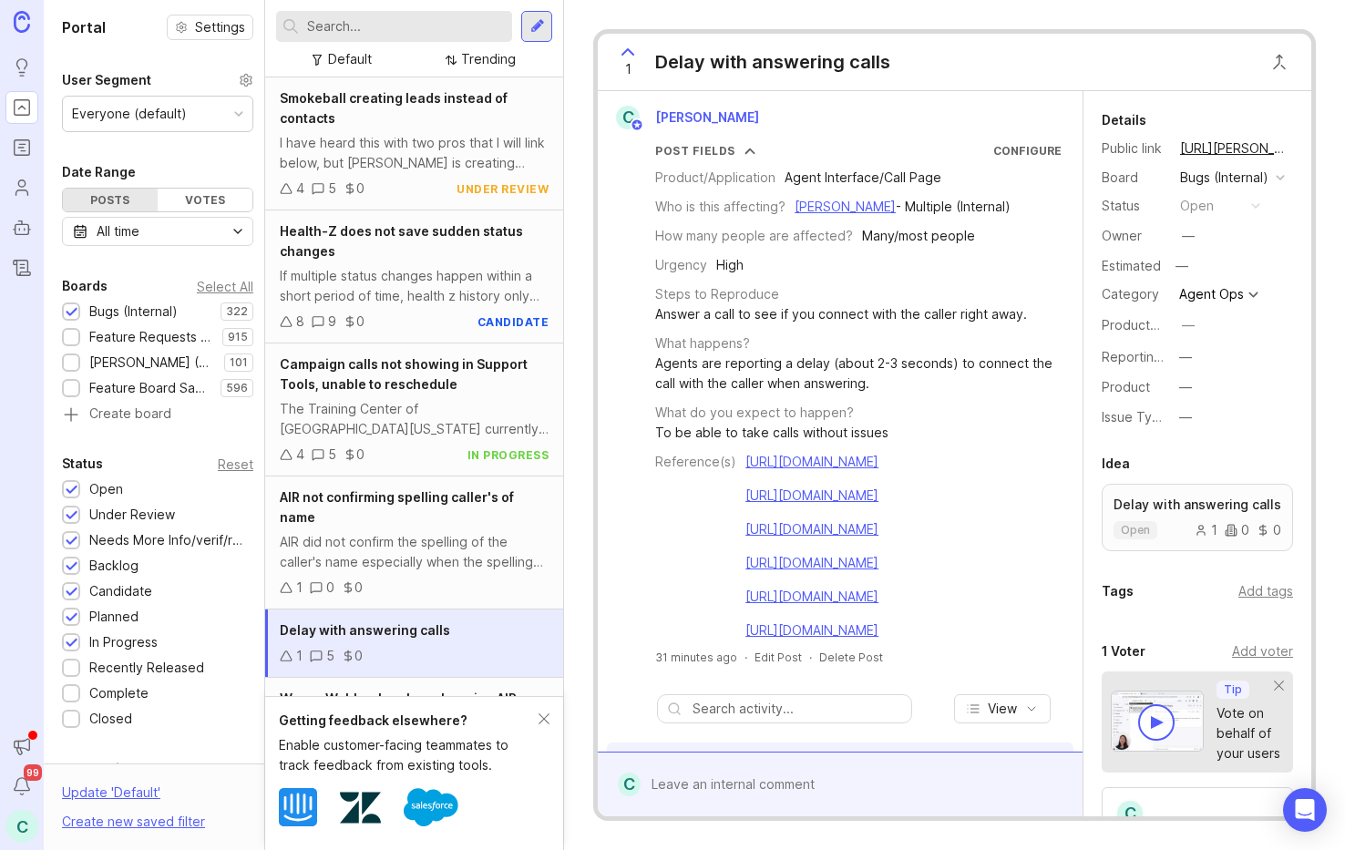
click at [912, 382] on div "Agents are reporting a delay (about 2-3 seconds) to connect the call with the c…" at bounding box center [858, 374] width 407 height 40
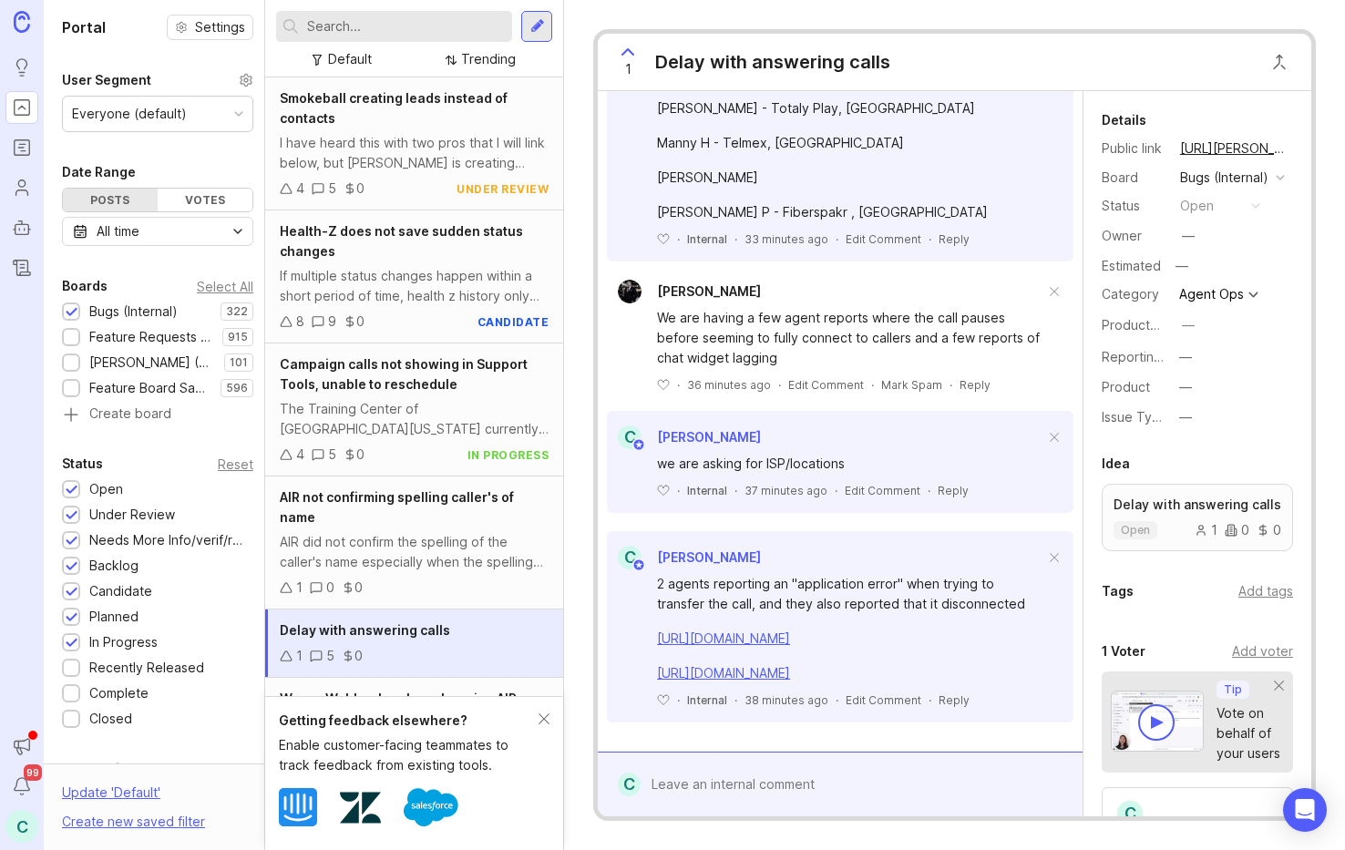
scroll to position [1092, 0]
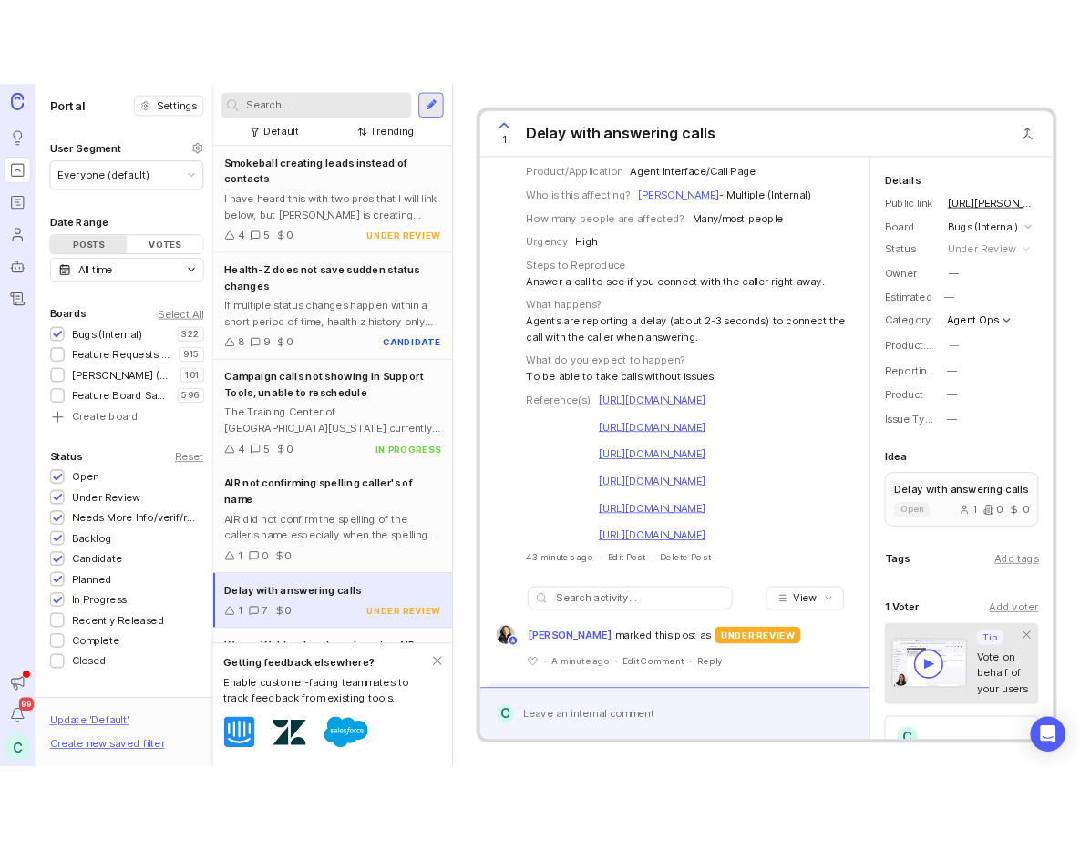
scroll to position [651, 0]
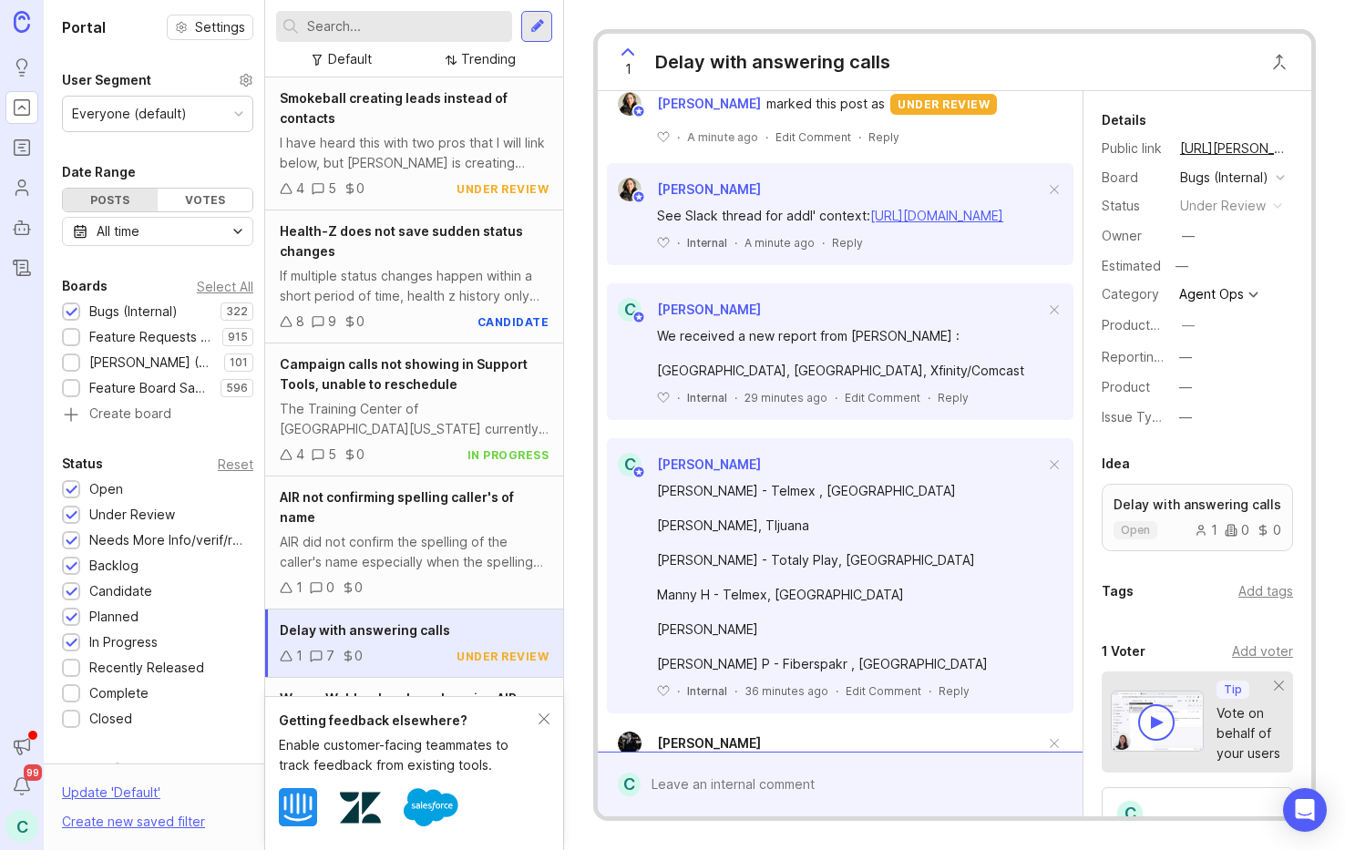
click at [879, 226] on div "See Slack thread for addl' context: https://smithai.slack.com/archives/C01LWMF7…" at bounding box center [850, 216] width 387 height 20
click at [882, 226] on div "See Slack thread for addl' context: https://smithai.slack.com/archives/C01LWMF7…" at bounding box center [850, 216] width 387 height 20
click at [886, 223] on link "[URL][DOMAIN_NAME]" at bounding box center [936, 215] width 133 height 15
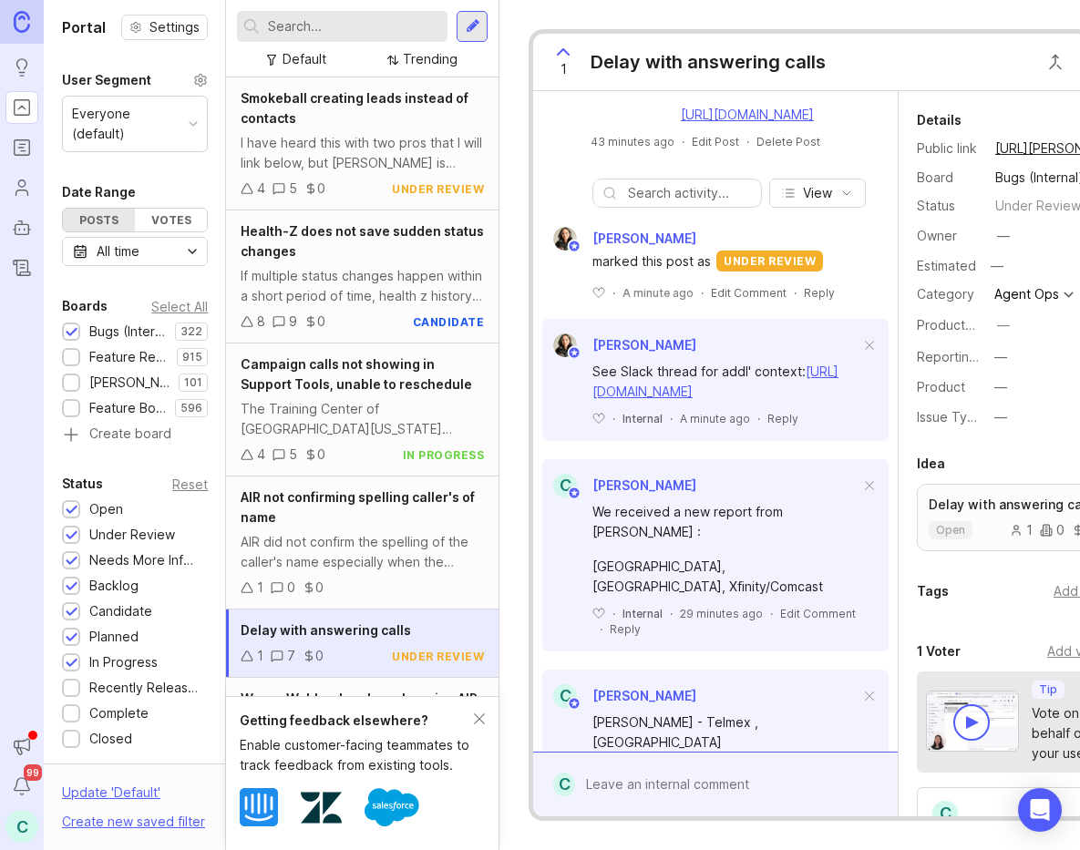
scroll to position [440, 0]
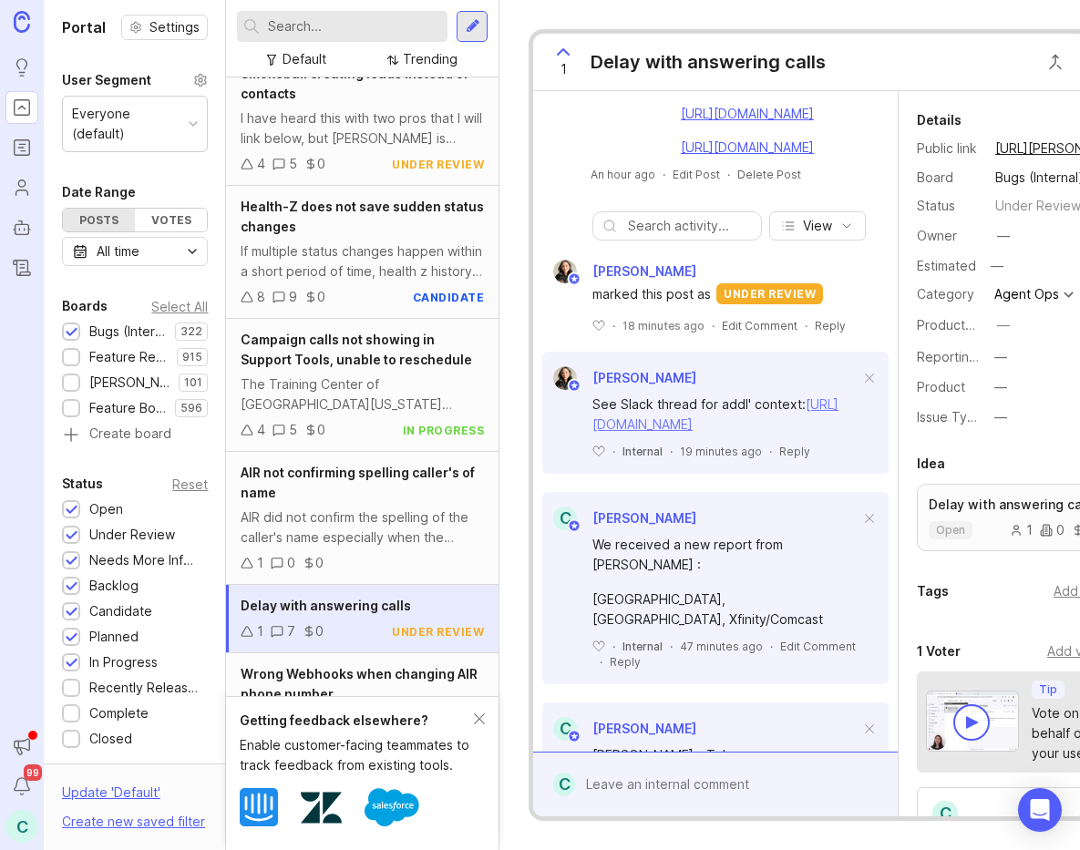
scroll to position [679, 0]
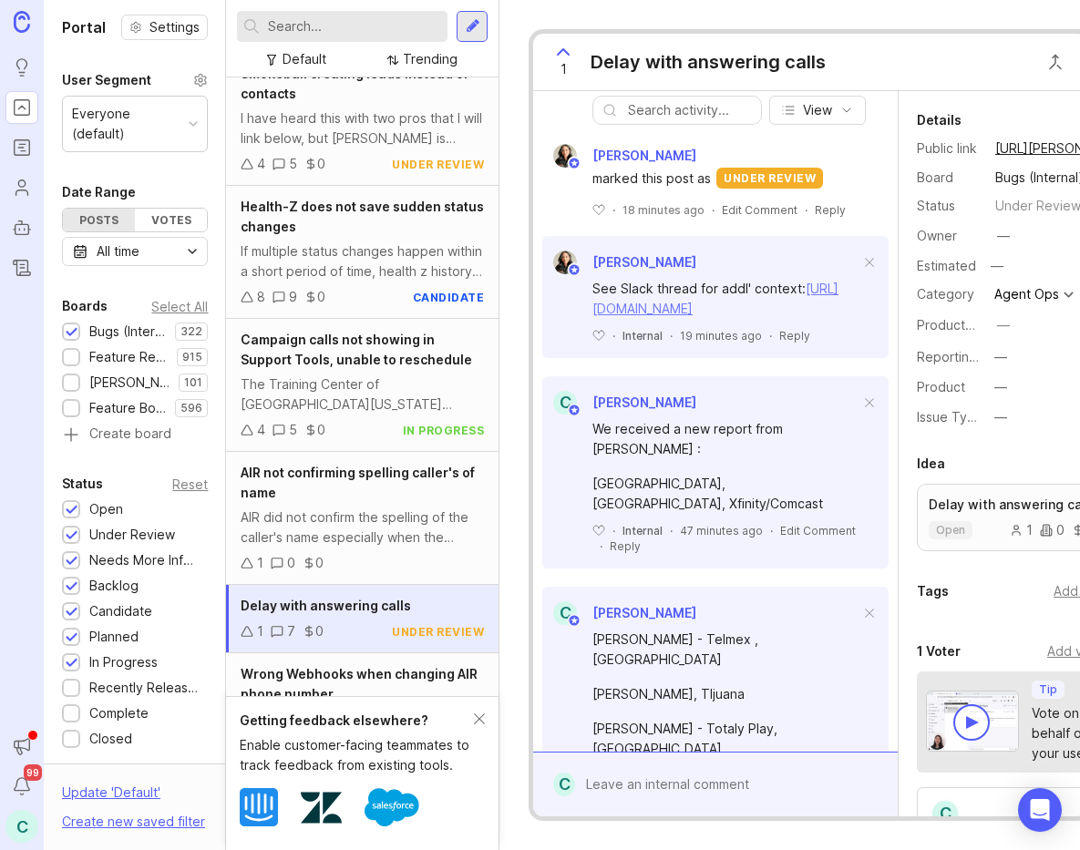
click at [746, 316] on link "[URL][DOMAIN_NAME]" at bounding box center [715, 299] width 246 height 36
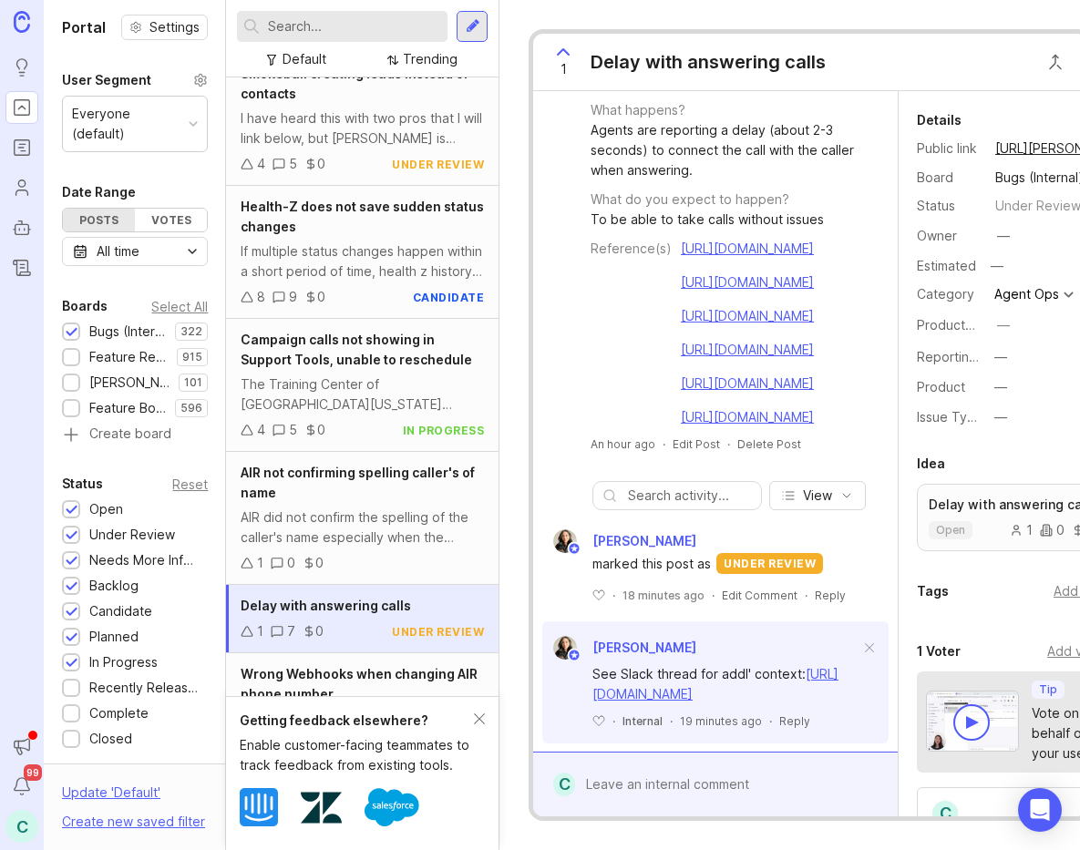
scroll to position [291, 0]
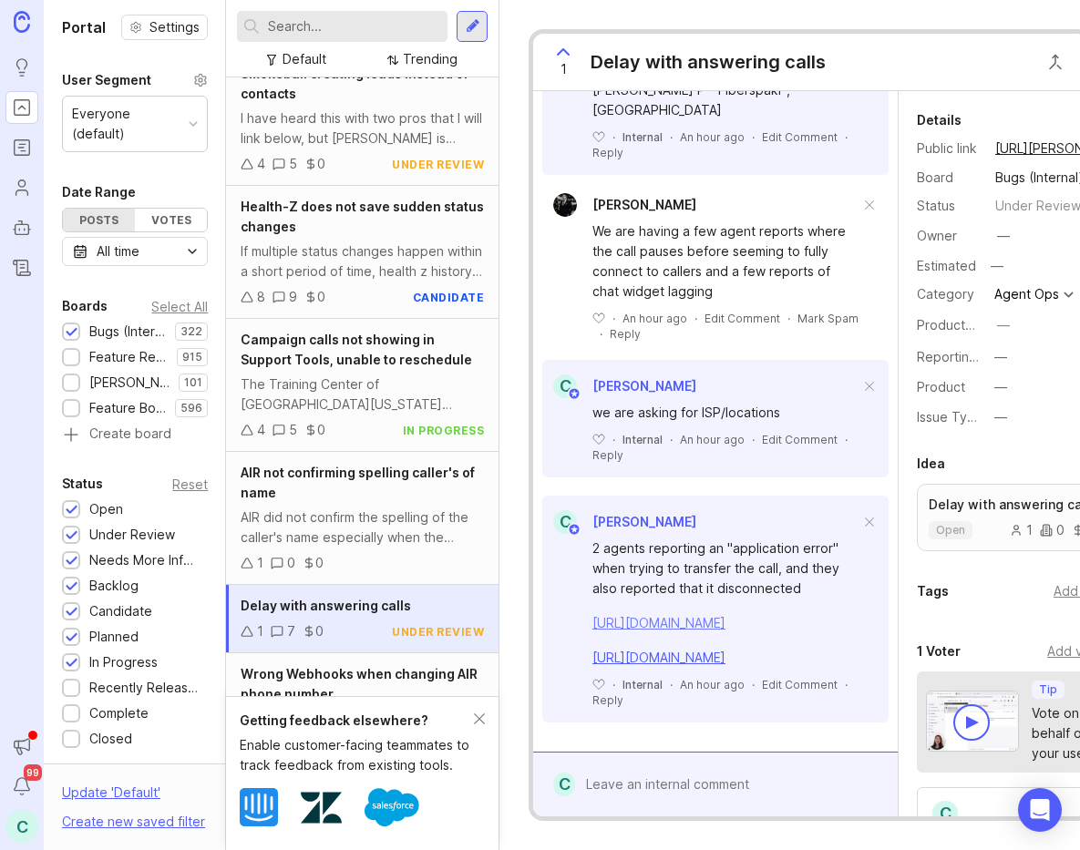
scroll to position [1639, 0]
